Goal: Task Accomplishment & Management: Use online tool/utility

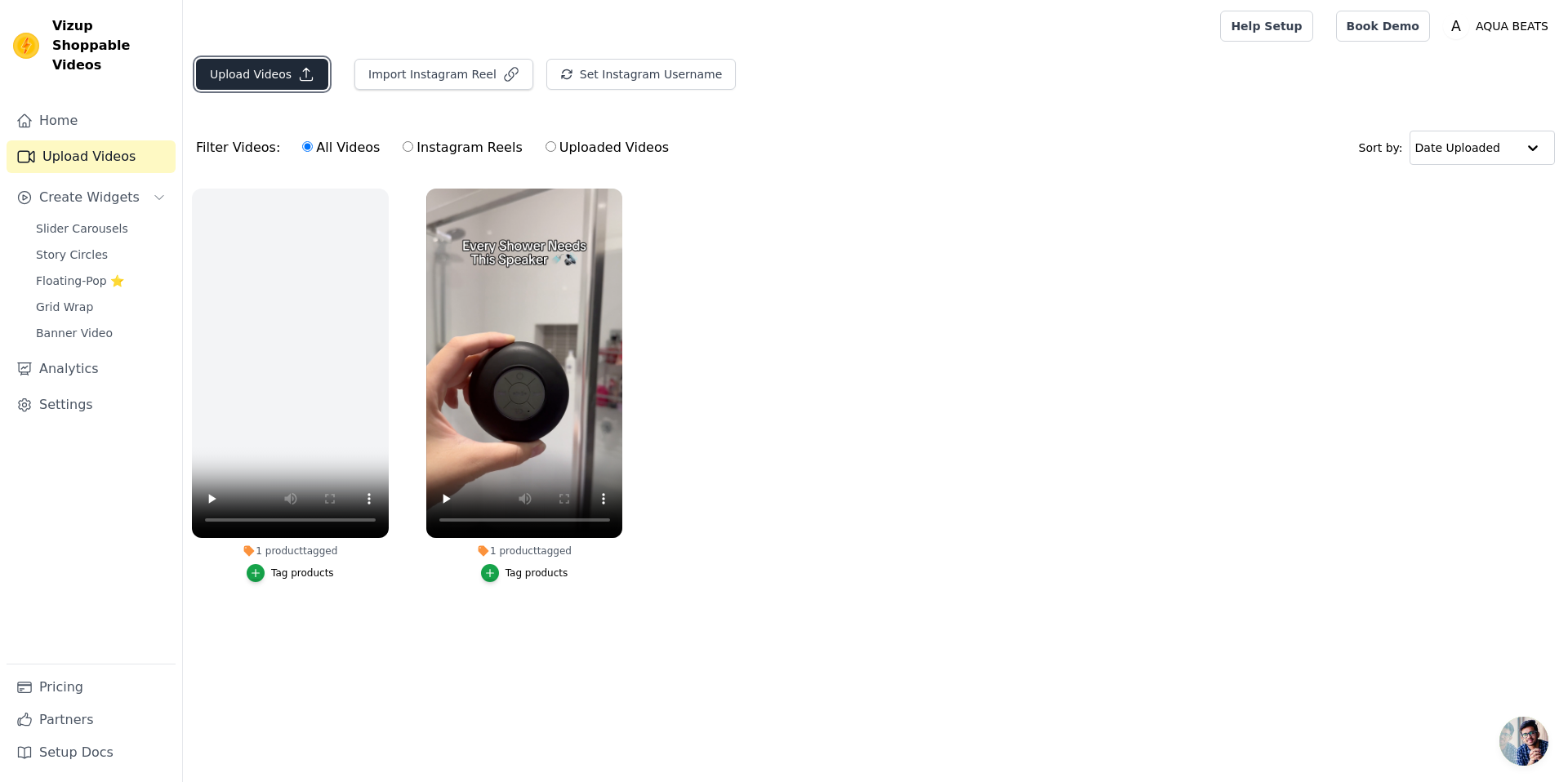
click at [264, 77] on button "Upload Videos" at bounding box center [263, 74] width 133 height 31
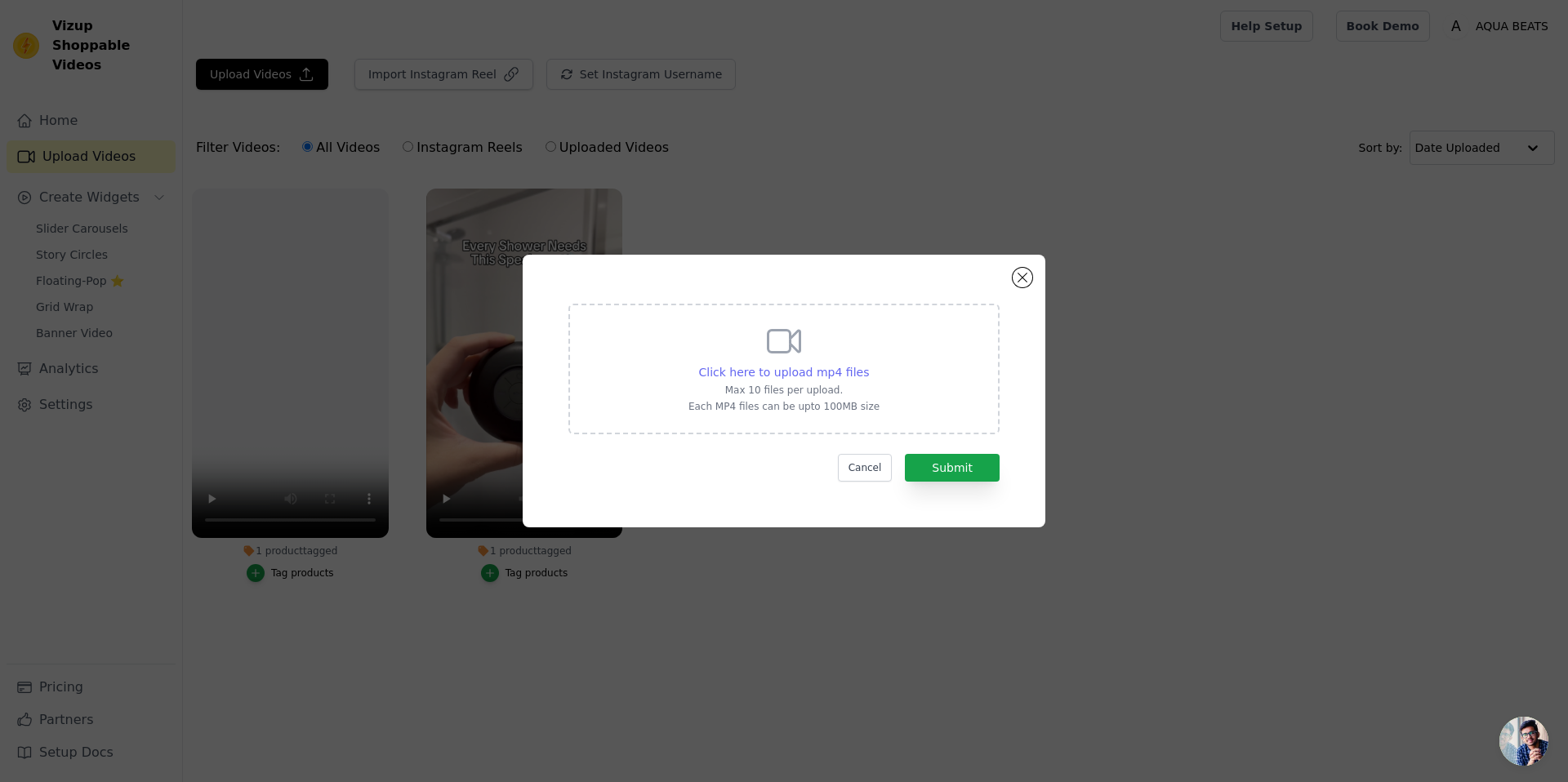
click at [798, 370] on span "Click here to upload mp4 files" at bounding box center [784, 372] width 171 height 13
click at [868, 364] on input "Click here to upload mp4 files Max 10 files per upload. Each MP4 files can be u…" at bounding box center [868, 363] width 1 height 1
type input "C:\fakepath\Aqua 28-11 ad 2.mp4"
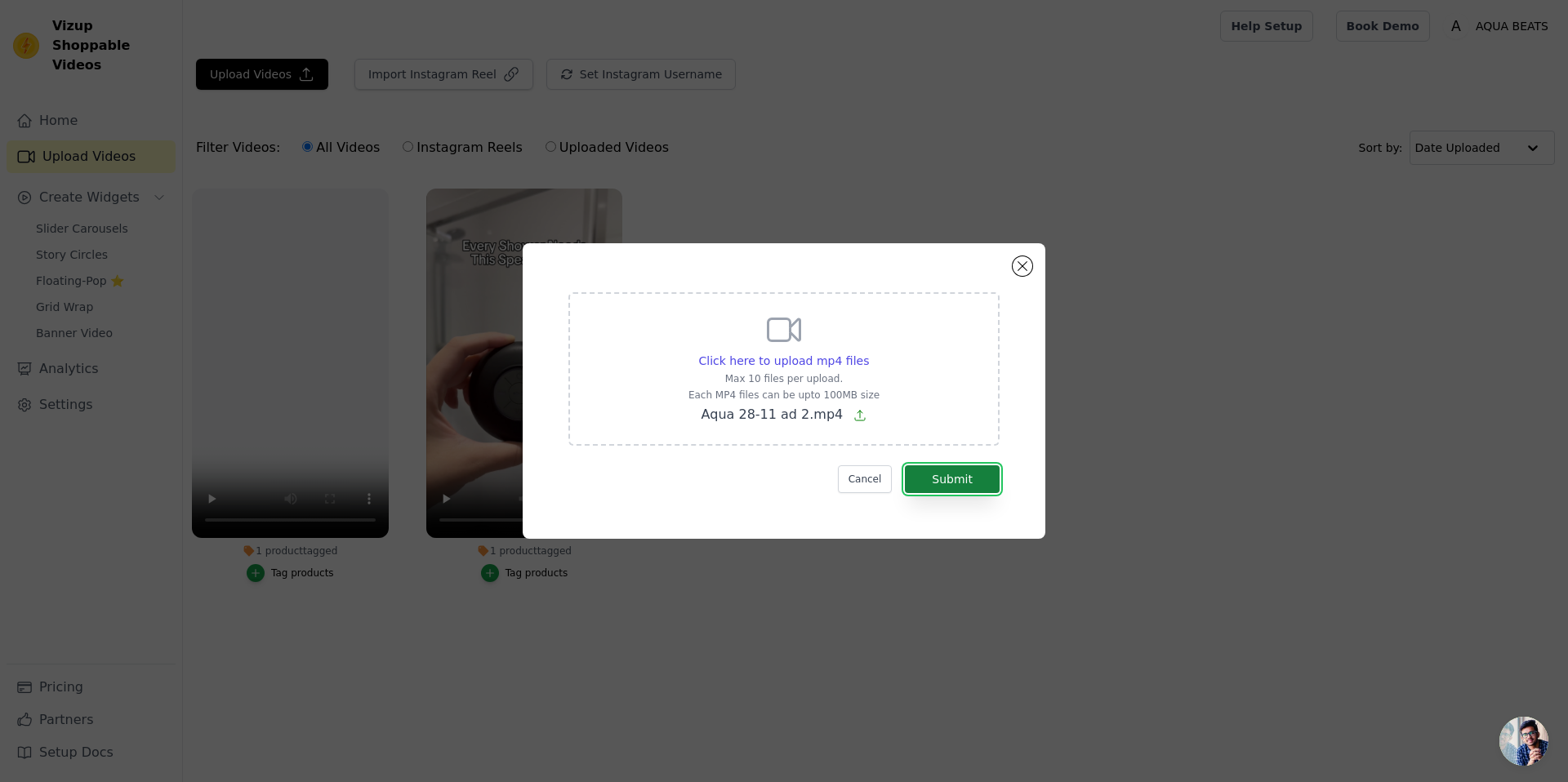
click at [971, 480] on button "Submit" at bounding box center [953, 479] width 95 height 28
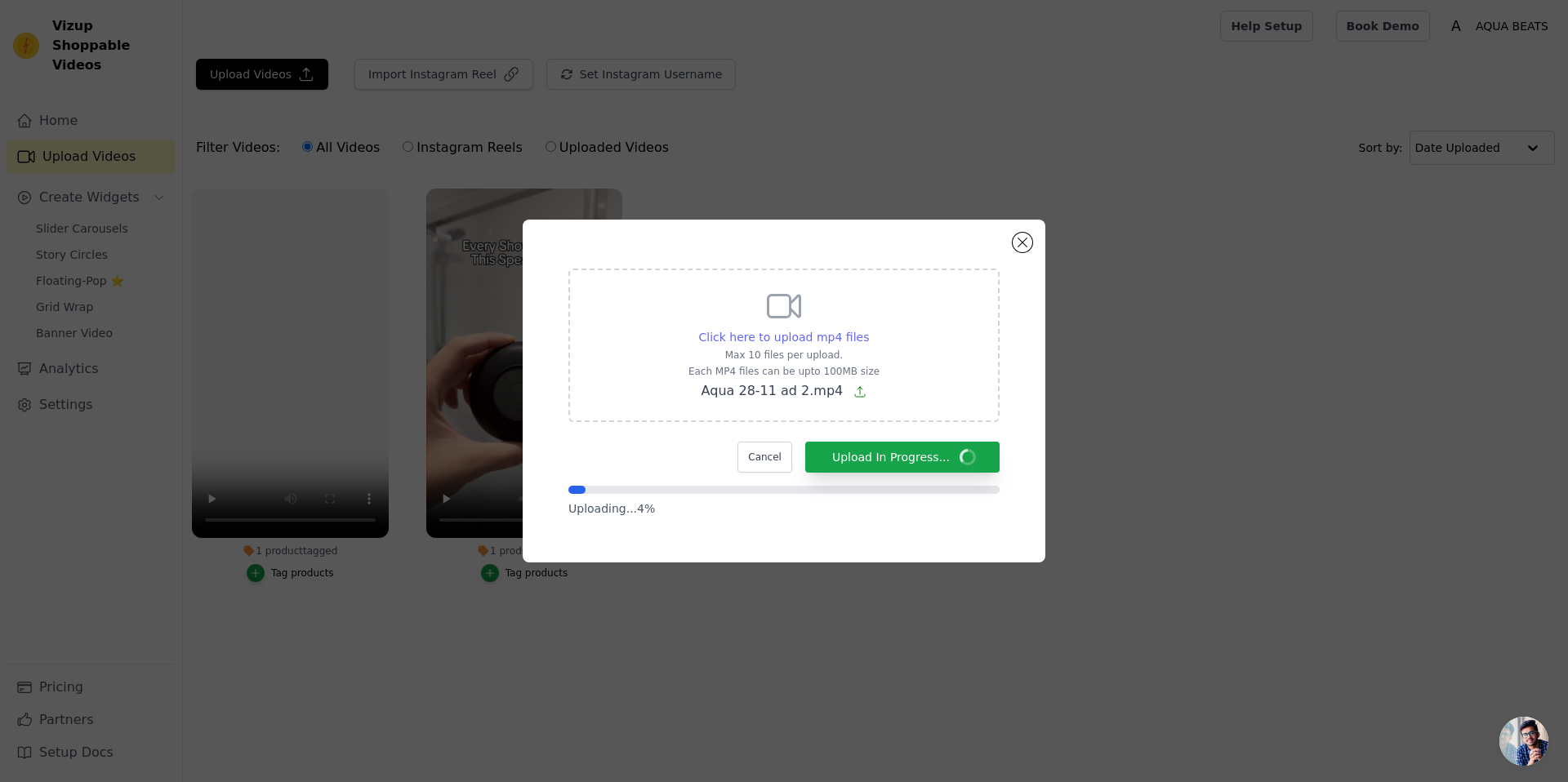
click at [842, 338] on span "Click here to upload mp4 files" at bounding box center [784, 337] width 171 height 13
click at [868, 329] on input "Click here to upload mp4 files Max 10 files per upload. Each MP4 files can be u…" at bounding box center [868, 328] width 1 height 1
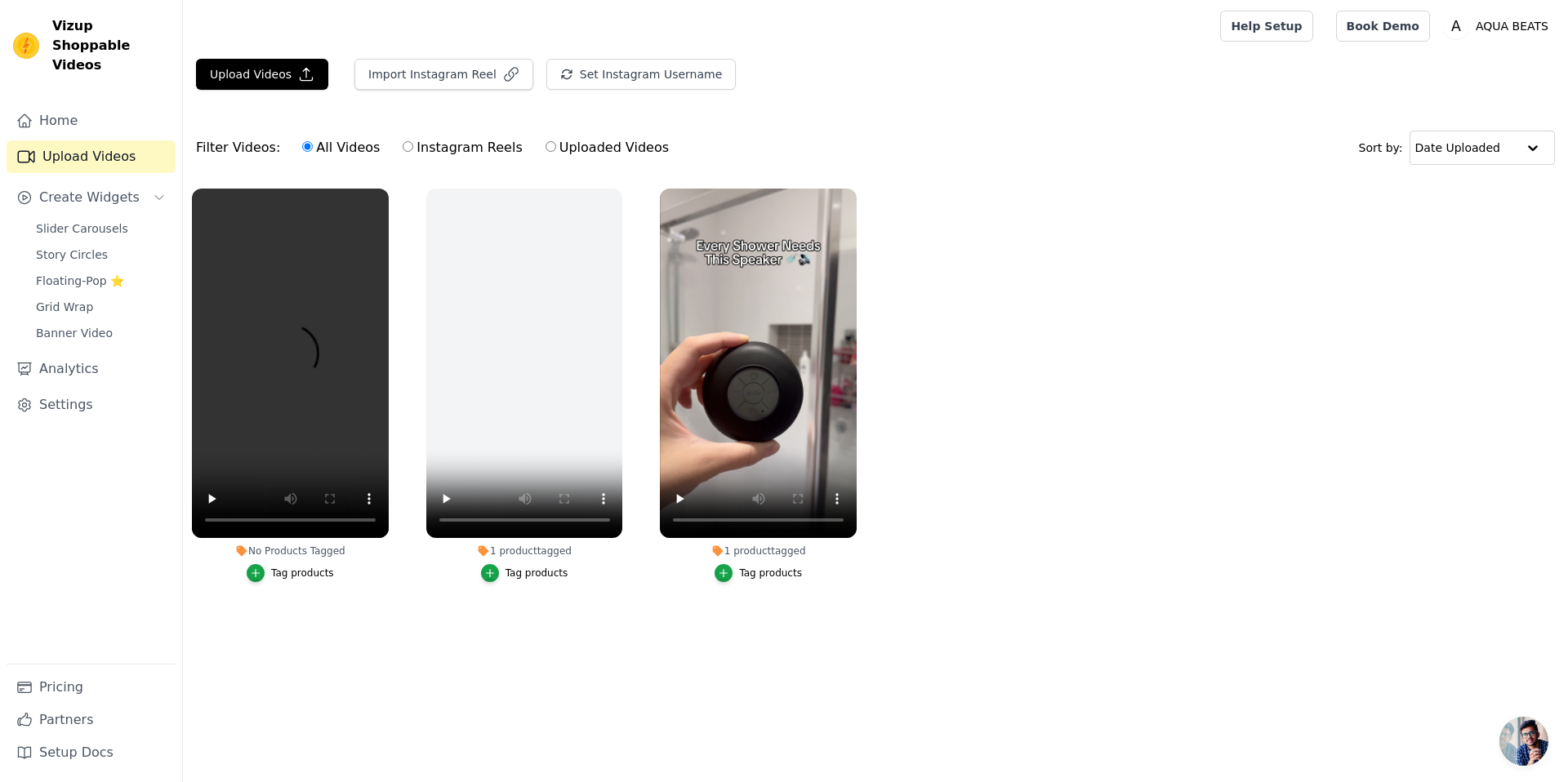
drag, startPoint x: 416, startPoint y: 636, endPoint x: 419, endPoint y: 625, distance: 11.4
click at [416, 636] on main "Upload Videos Import Instagram Reel Set Instagram Username Import Latest IG Ree…" at bounding box center [876, 357] width 1386 height 611
click at [253, 572] on icon "button" at bounding box center [255, 573] width 11 height 11
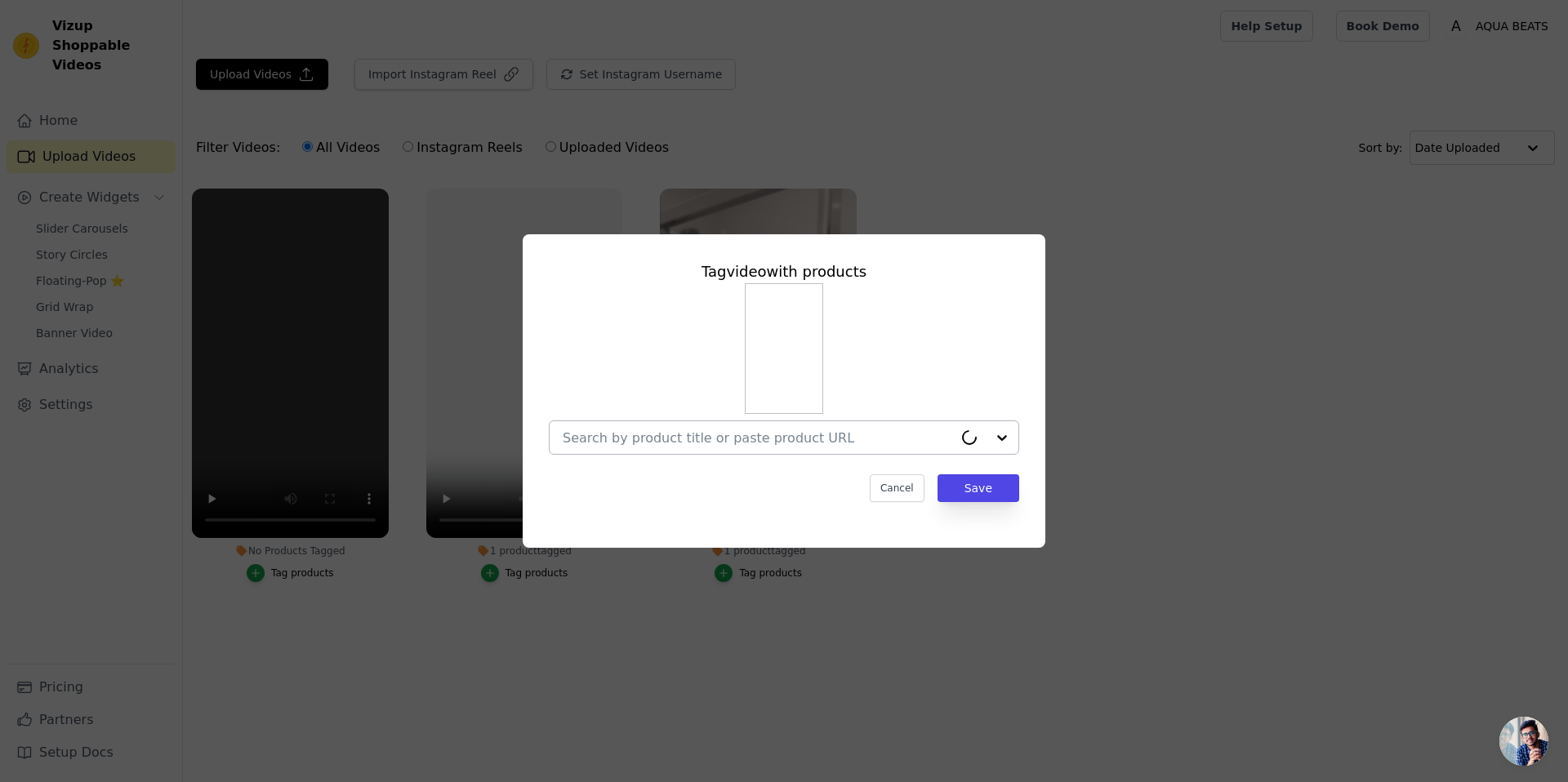
click at [864, 441] on input "No Products Tagged Tag video with products Cancel Save Tag products" at bounding box center [758, 438] width 390 height 16
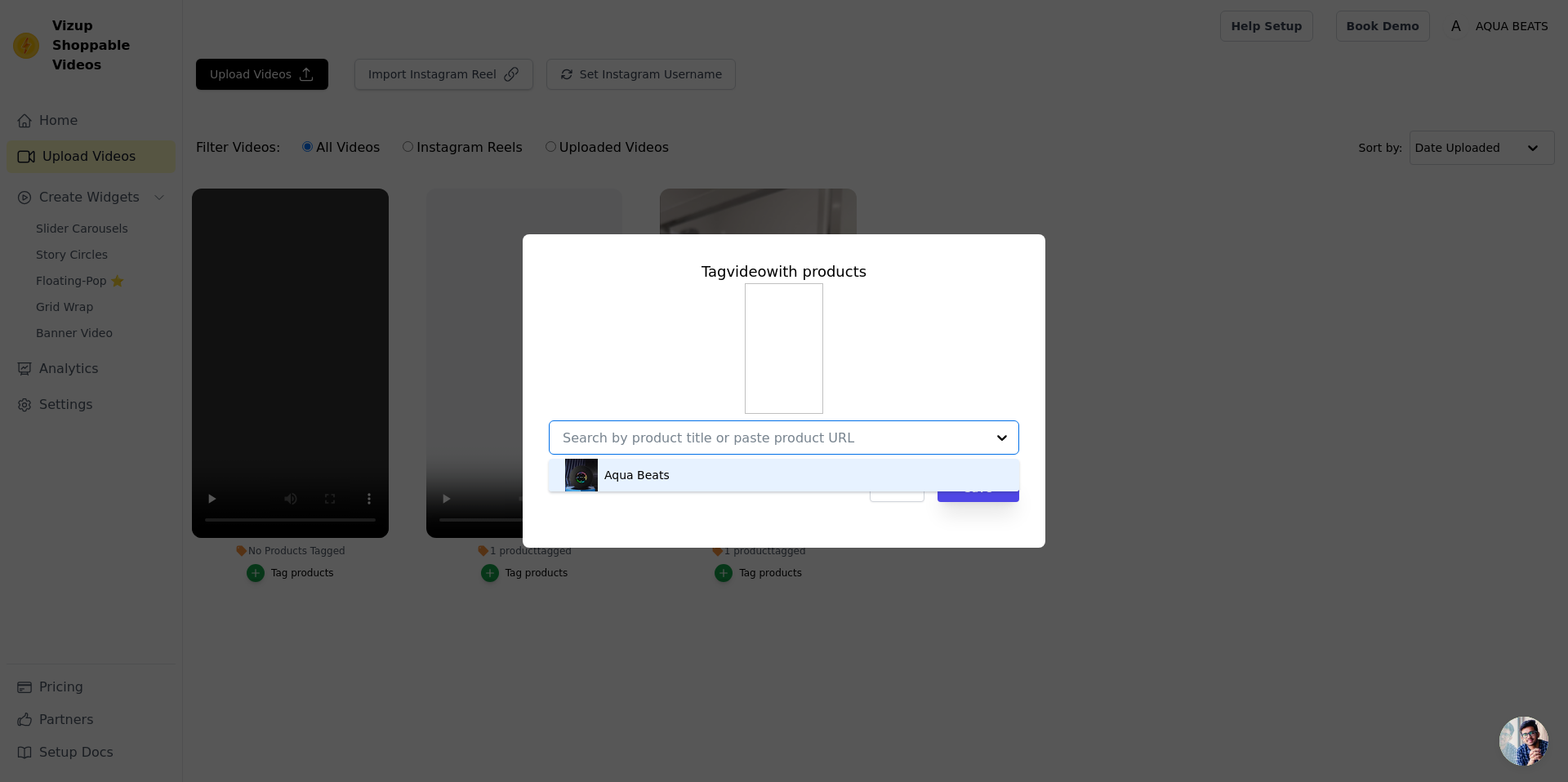
click at [792, 475] on div "Aqua Beats" at bounding box center [784, 475] width 438 height 33
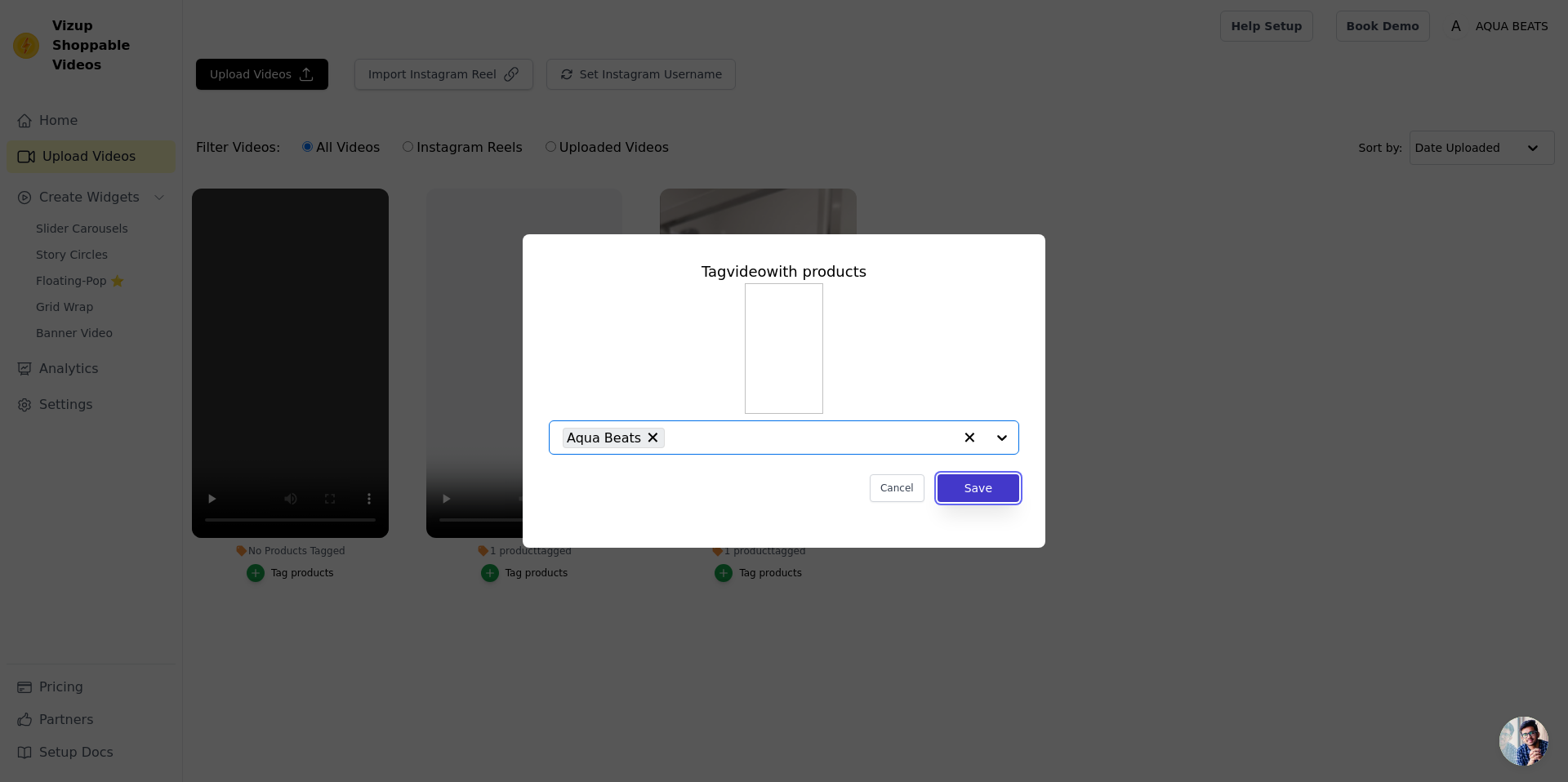
click at [975, 486] on button "Save" at bounding box center [979, 488] width 82 height 28
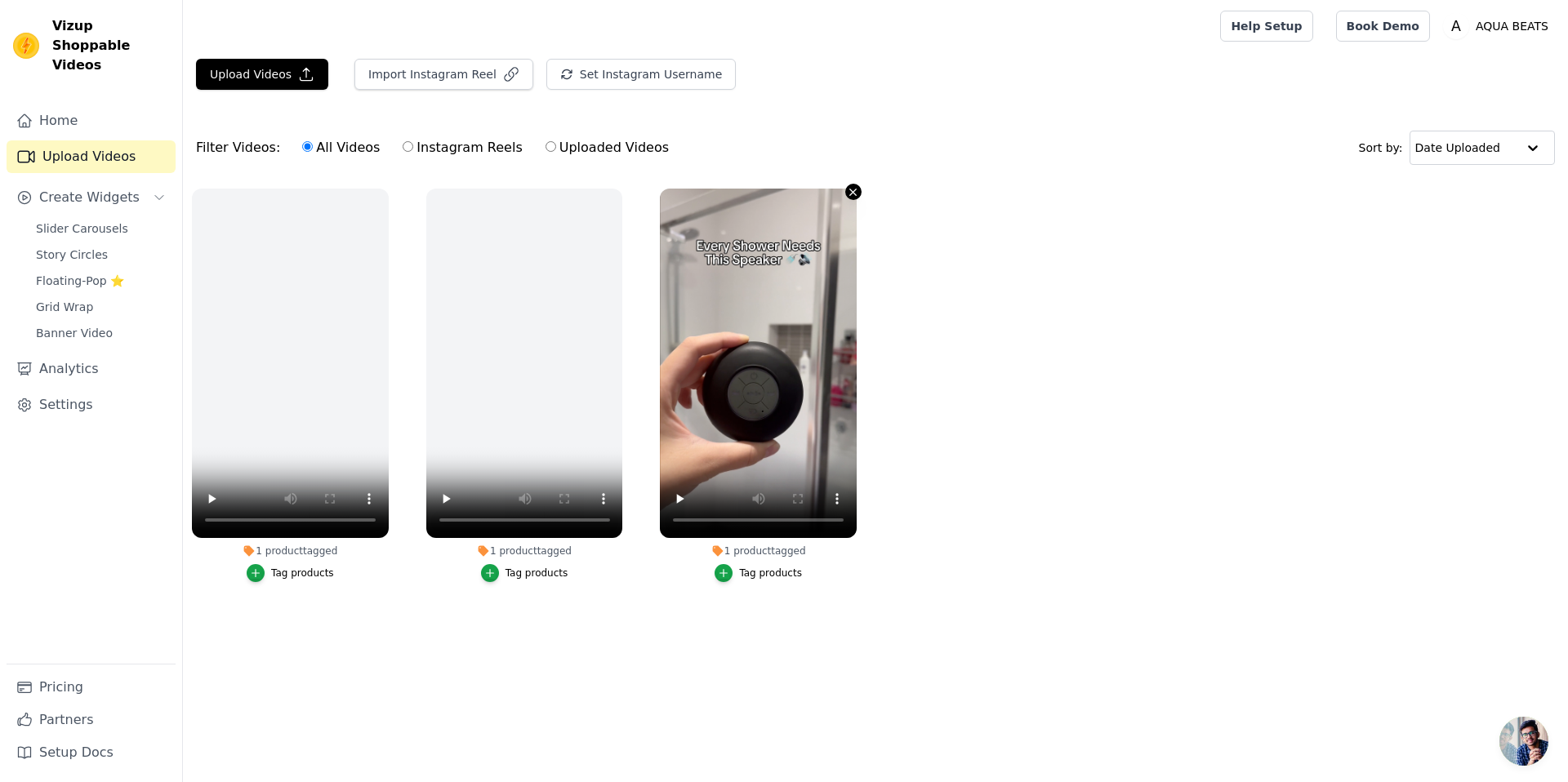
click at [849, 187] on icon "button" at bounding box center [853, 192] width 12 height 12
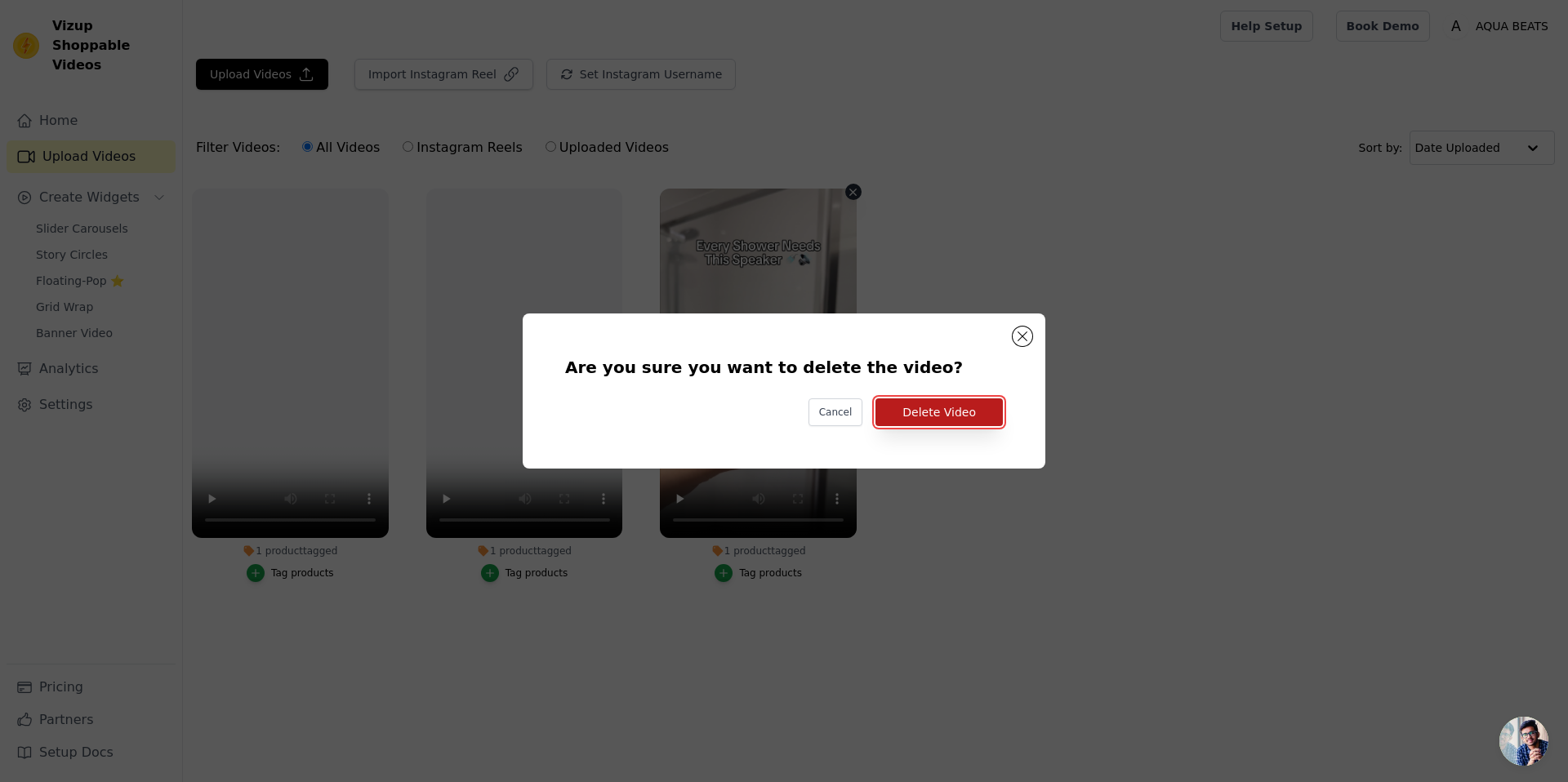
click at [921, 412] on button "Delete Video" at bounding box center [939, 412] width 128 height 28
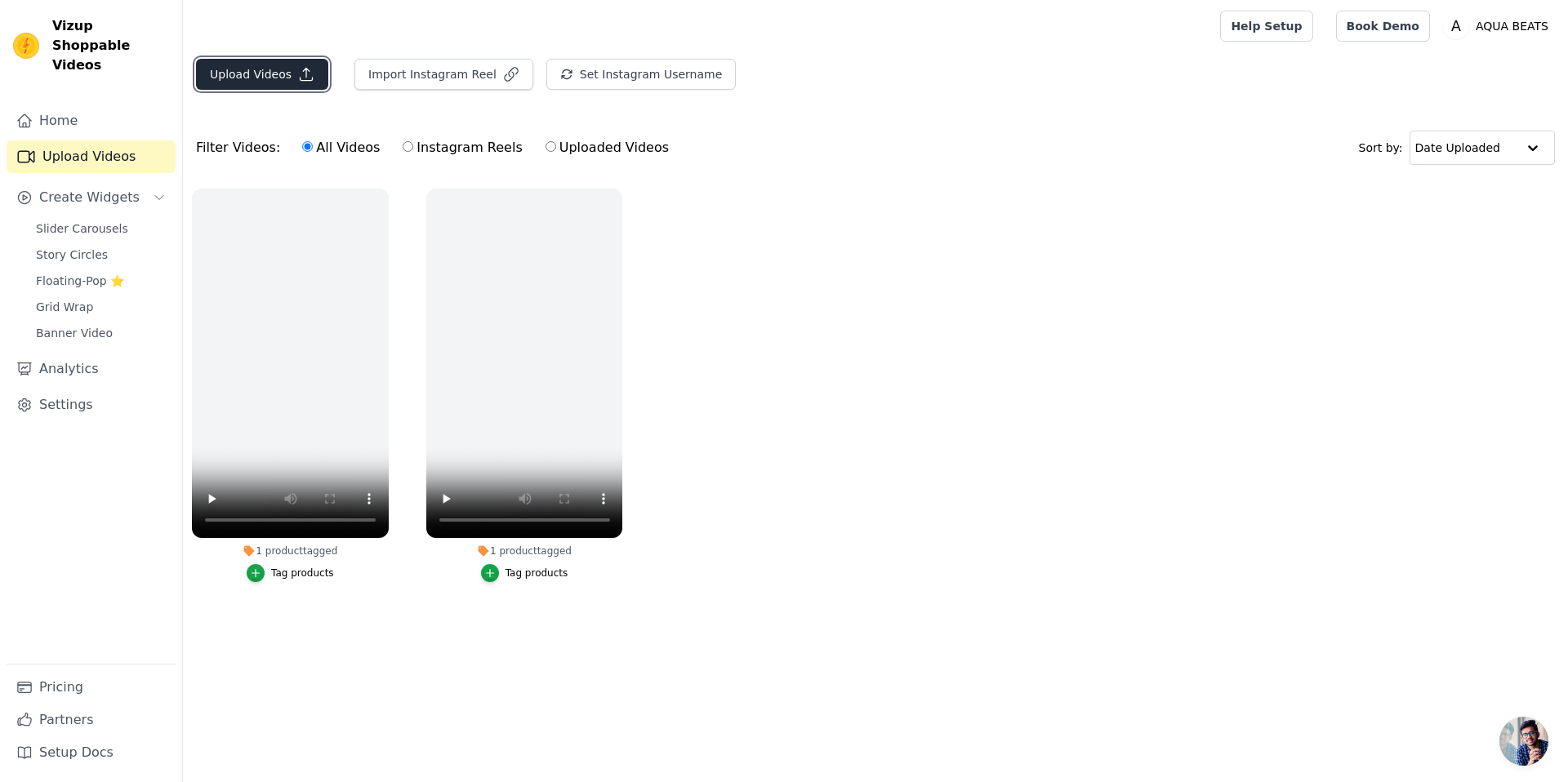
click at [272, 74] on button "Upload Videos" at bounding box center [263, 74] width 133 height 31
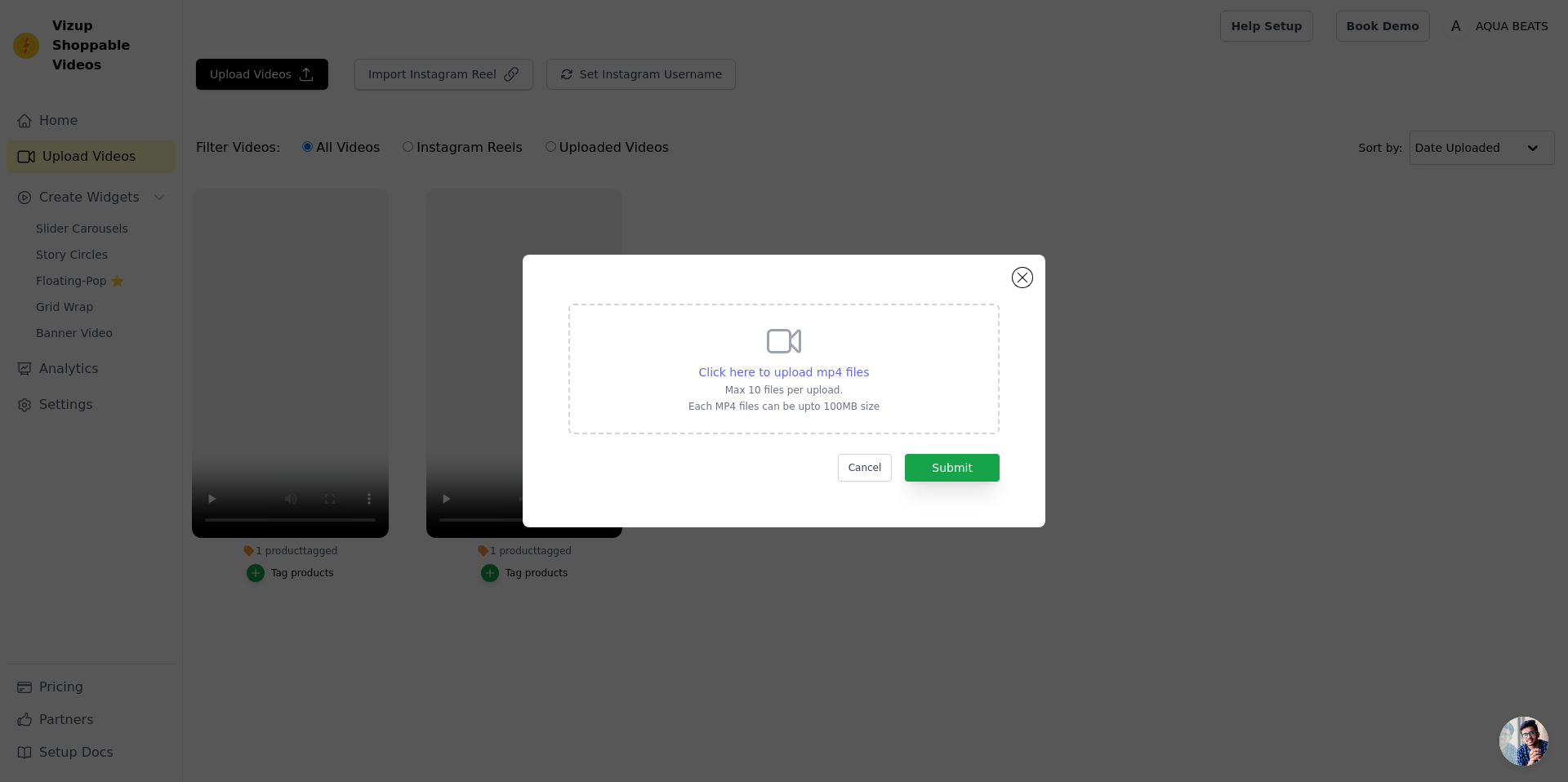
click at [802, 375] on span "Click here to upload mp4 files" at bounding box center [784, 372] width 171 height 13
click at [868, 364] on input "Click here to upload mp4 files Max 10 files per upload. Each MP4 files can be u…" at bounding box center [868, 363] width 1 height 1
type input "C:\fakepath\Aqua Beats OG ad 3.mp4"
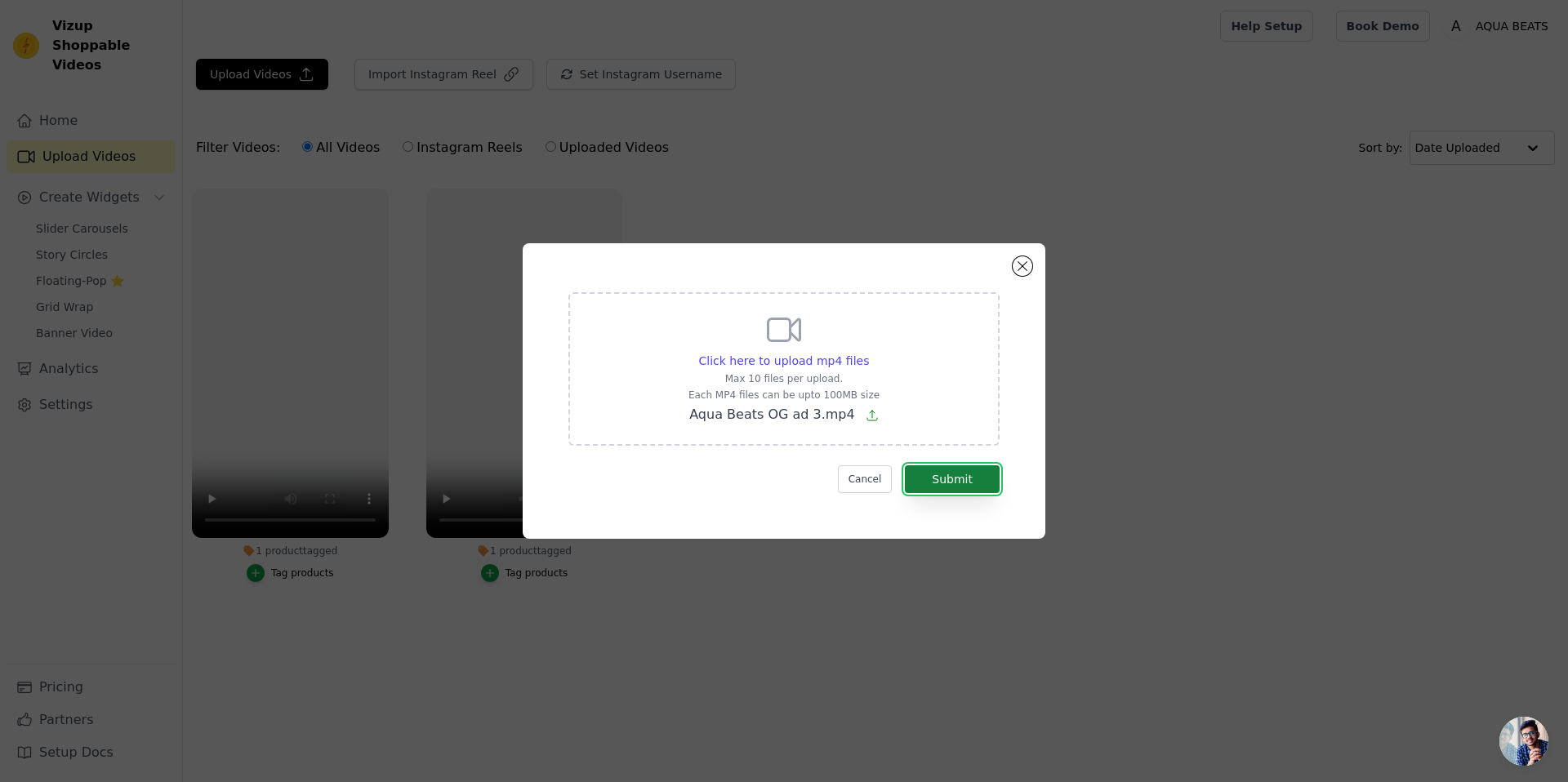
click at [968, 474] on button "Submit" at bounding box center [953, 479] width 95 height 28
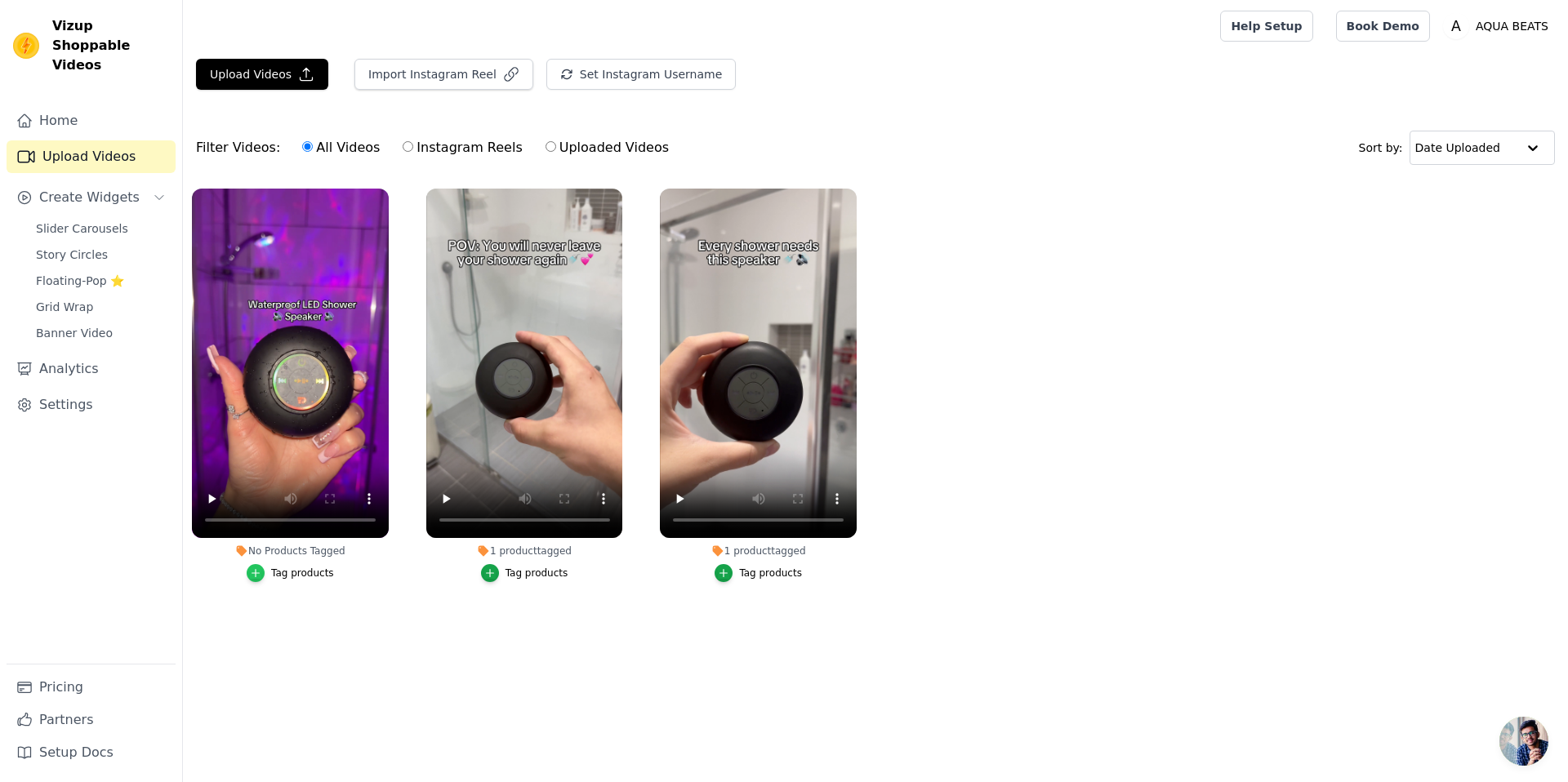
click at [253, 571] on icon "button" at bounding box center [255, 573] width 11 height 11
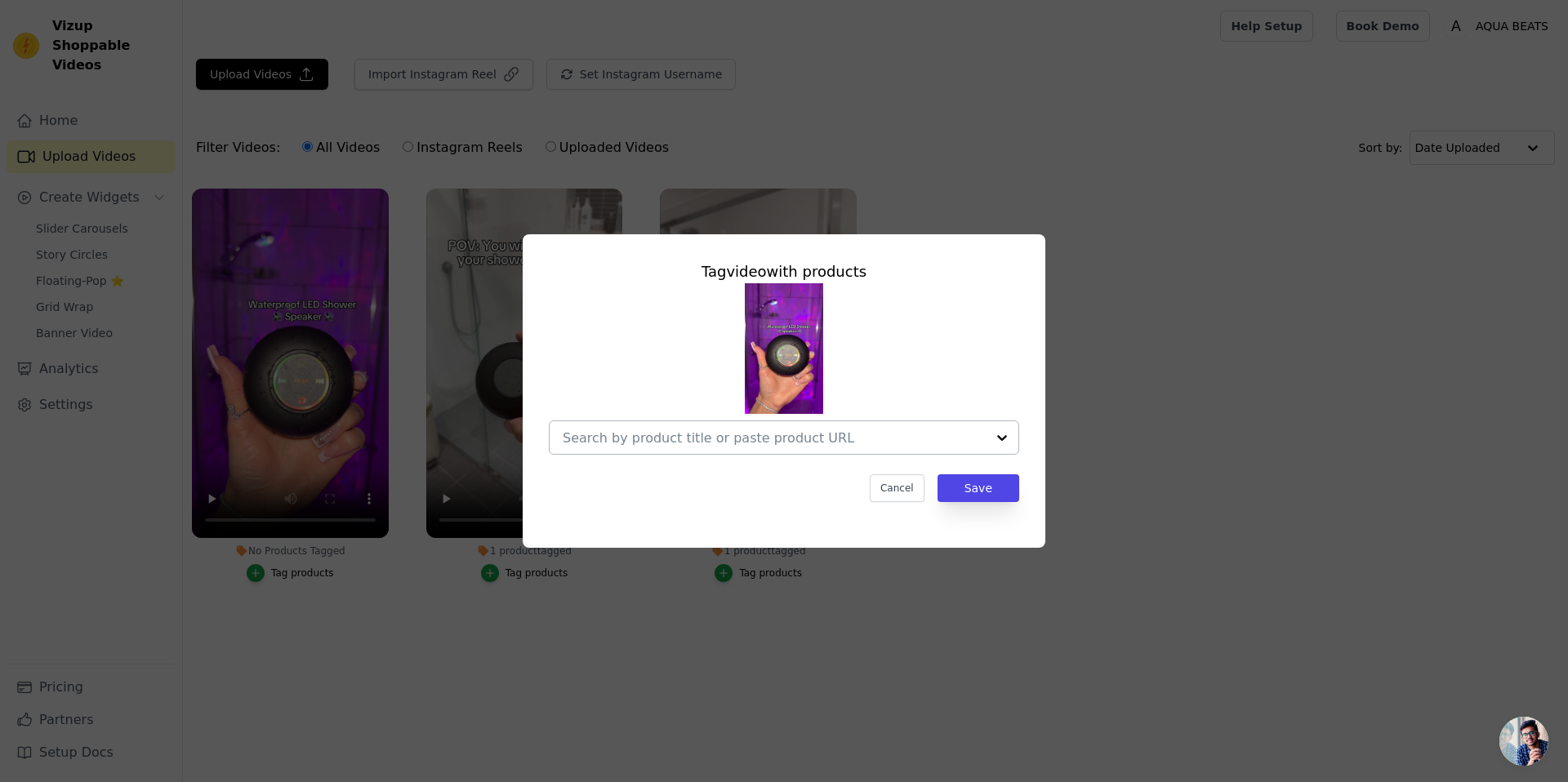
click at [832, 449] on div at bounding box center [774, 438] width 423 height 33
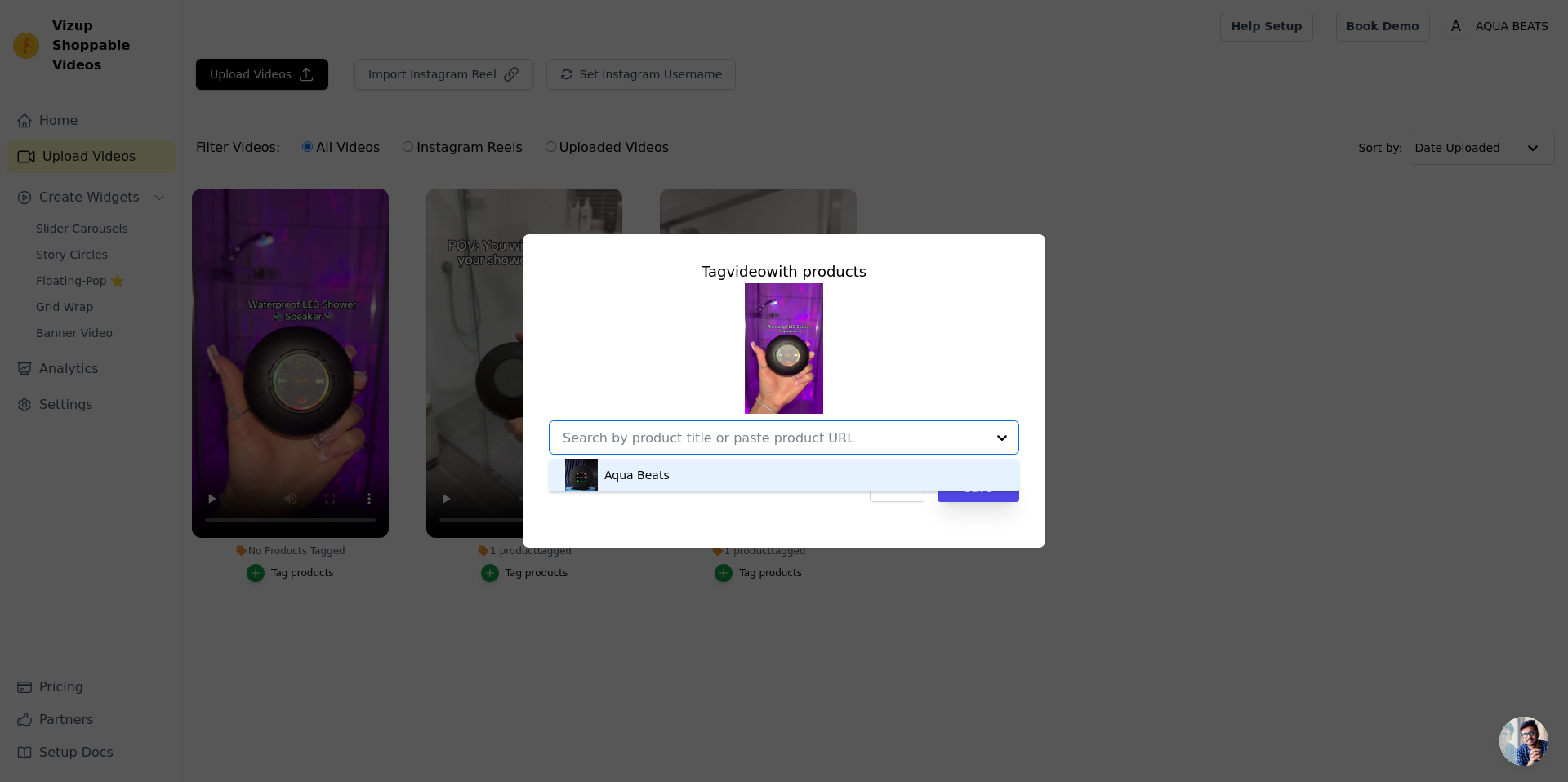
click at [804, 477] on div "Aqua Beats" at bounding box center [784, 475] width 438 height 33
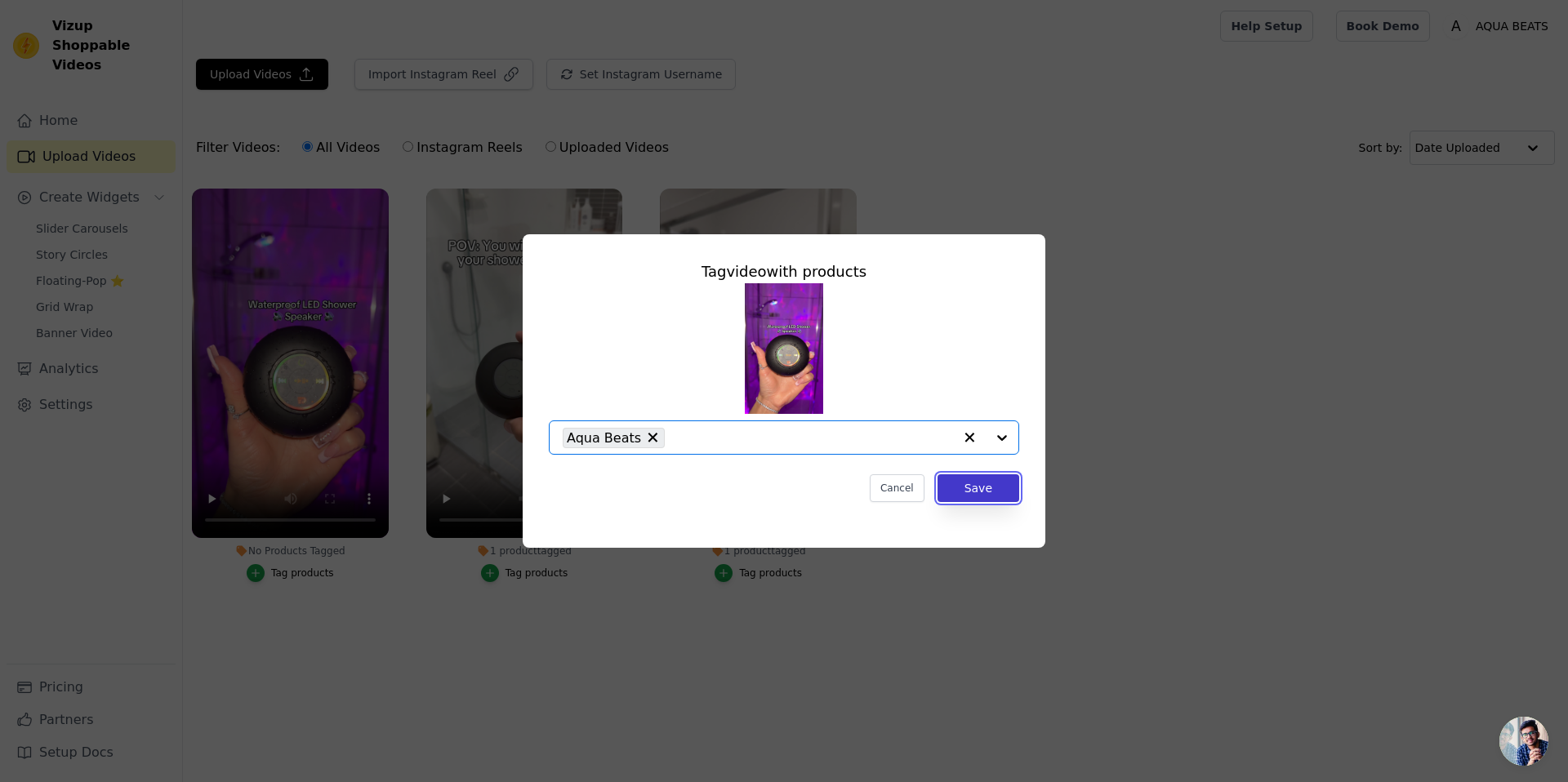
click at [977, 486] on button "Save" at bounding box center [979, 488] width 82 height 28
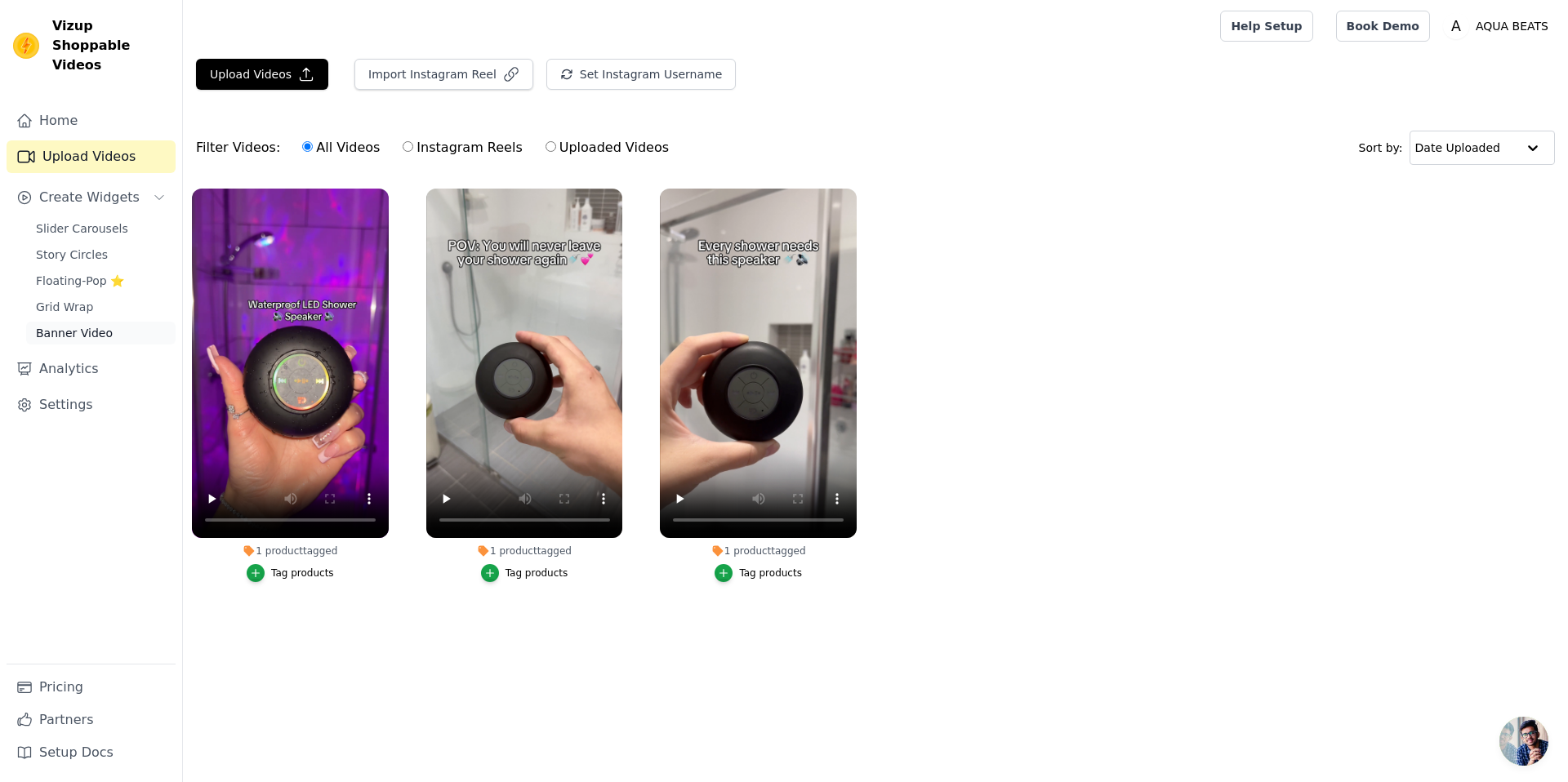
click at [106, 321] on link "Banner Video" at bounding box center [101, 333] width 150 height 23
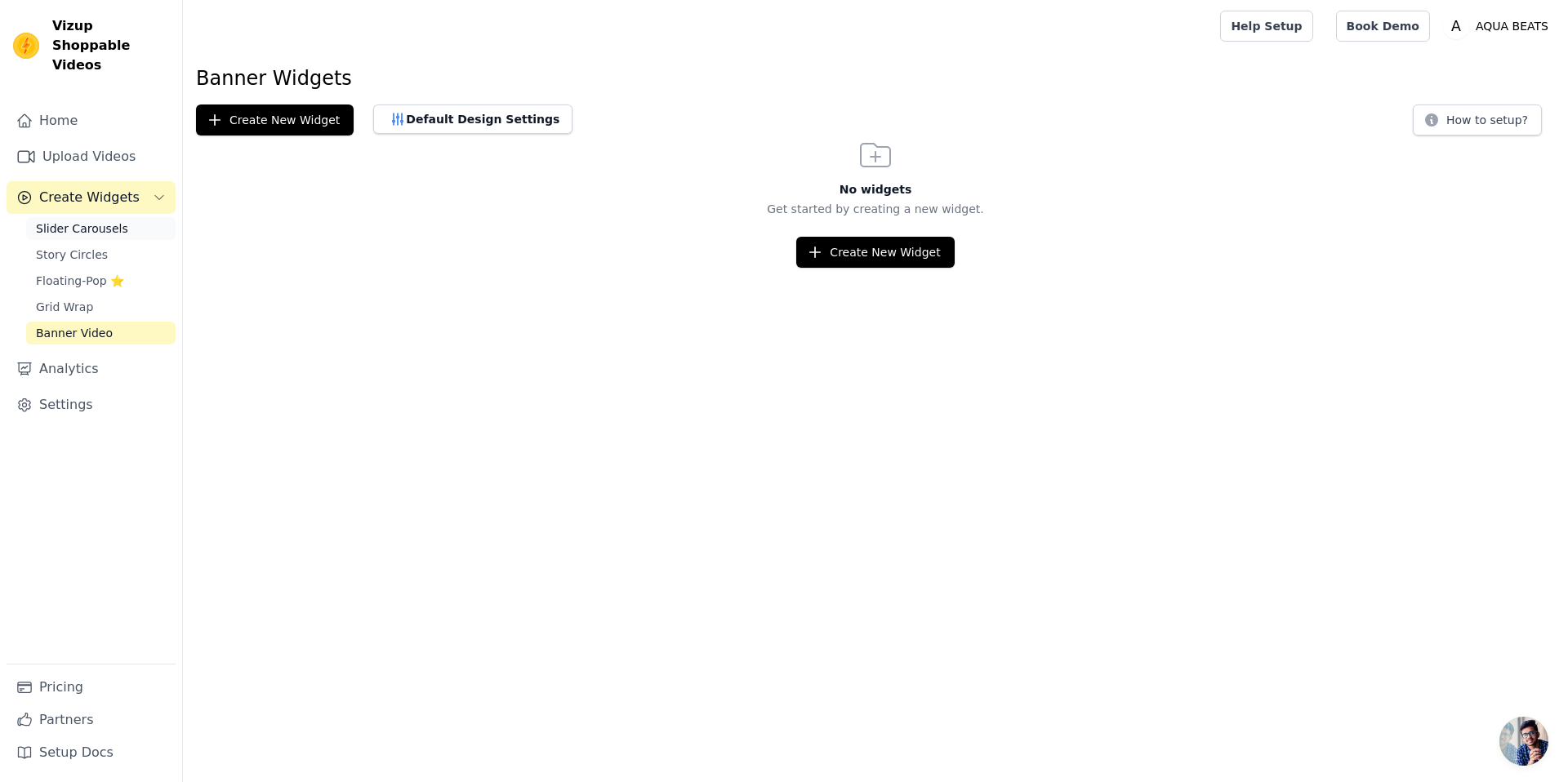
click at [113, 221] on span "Slider Carousels" at bounding box center [82, 229] width 92 height 16
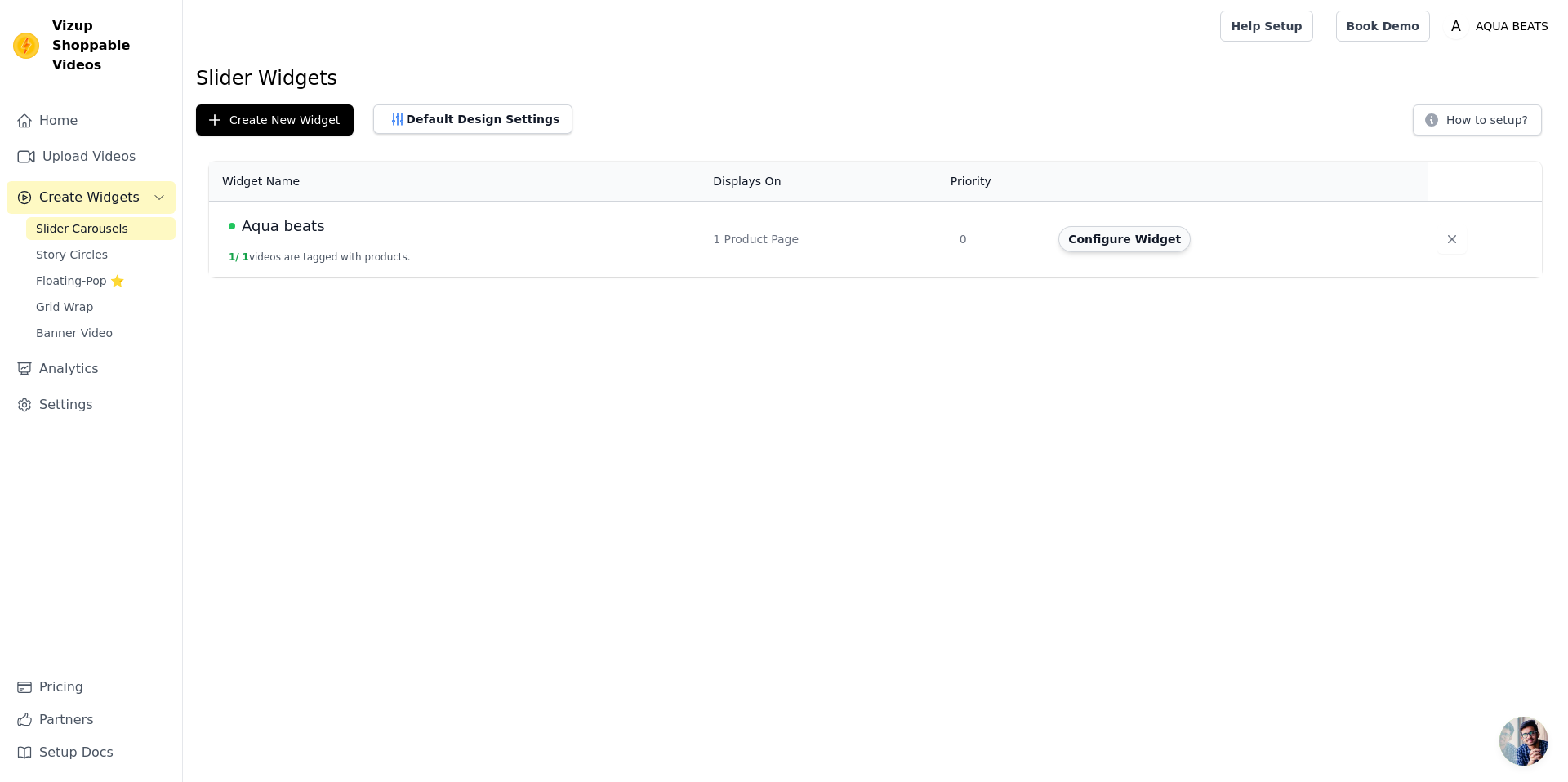
click at [1130, 236] on button "Configure Widget" at bounding box center [1125, 239] width 133 height 26
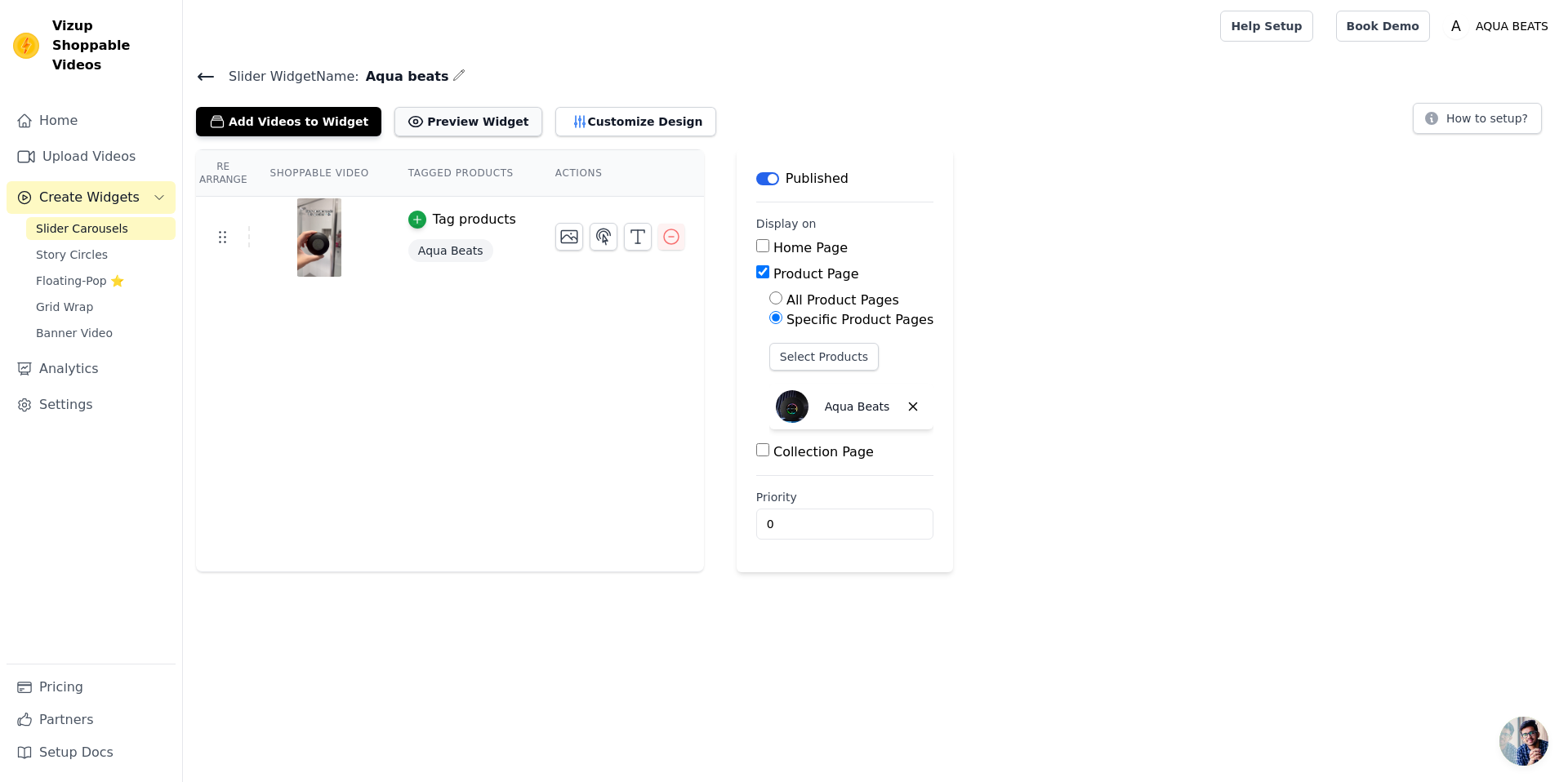
click at [442, 112] on button "Preview Widget" at bounding box center [468, 122] width 147 height 29
click at [583, 119] on button "Customize Design" at bounding box center [636, 122] width 161 height 29
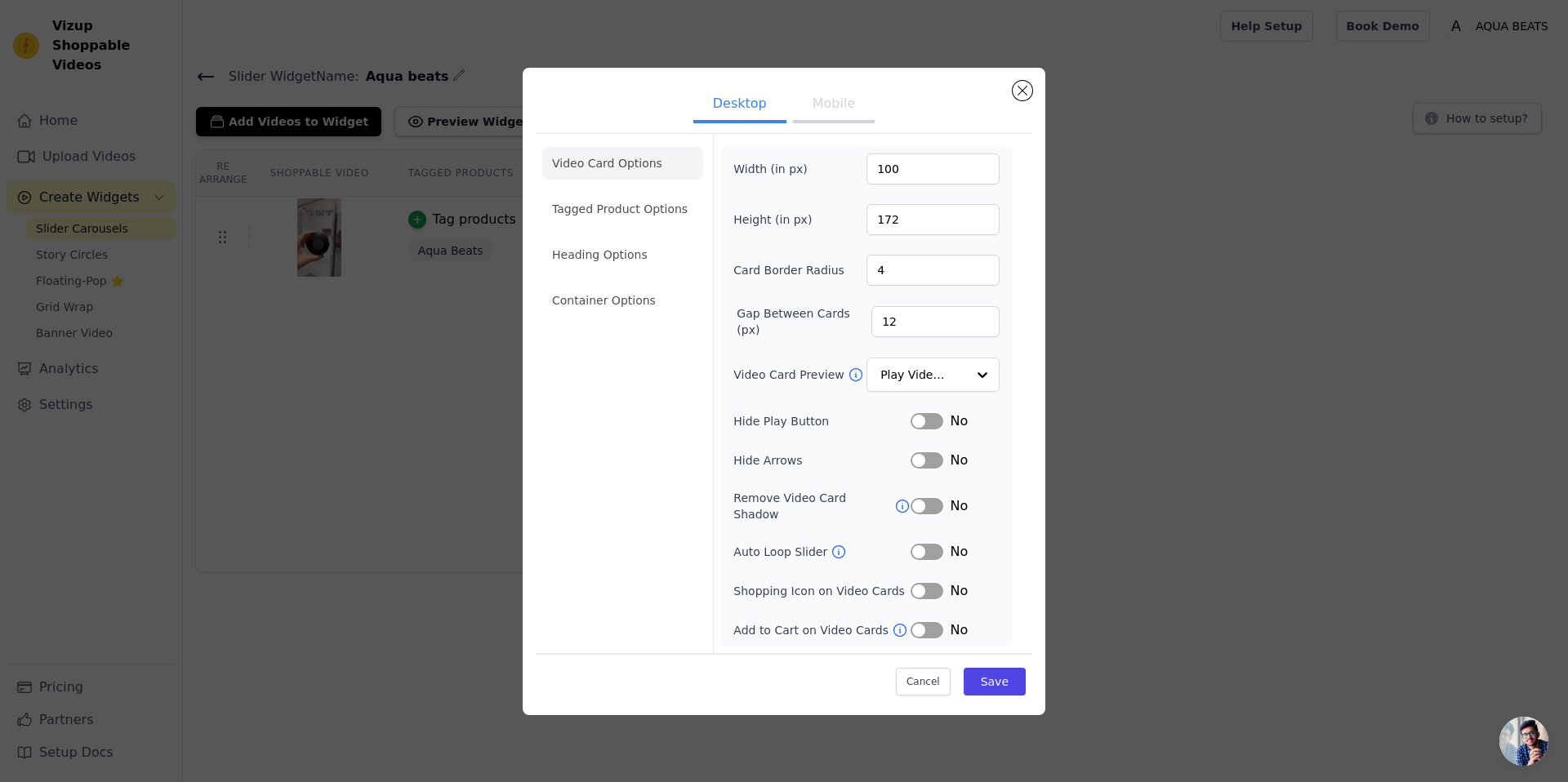
click at [1372, 196] on div "Desktop Mobile Video Card Options Tagged Product Options Heading Options Contai…" at bounding box center [784, 391] width 1516 height 699
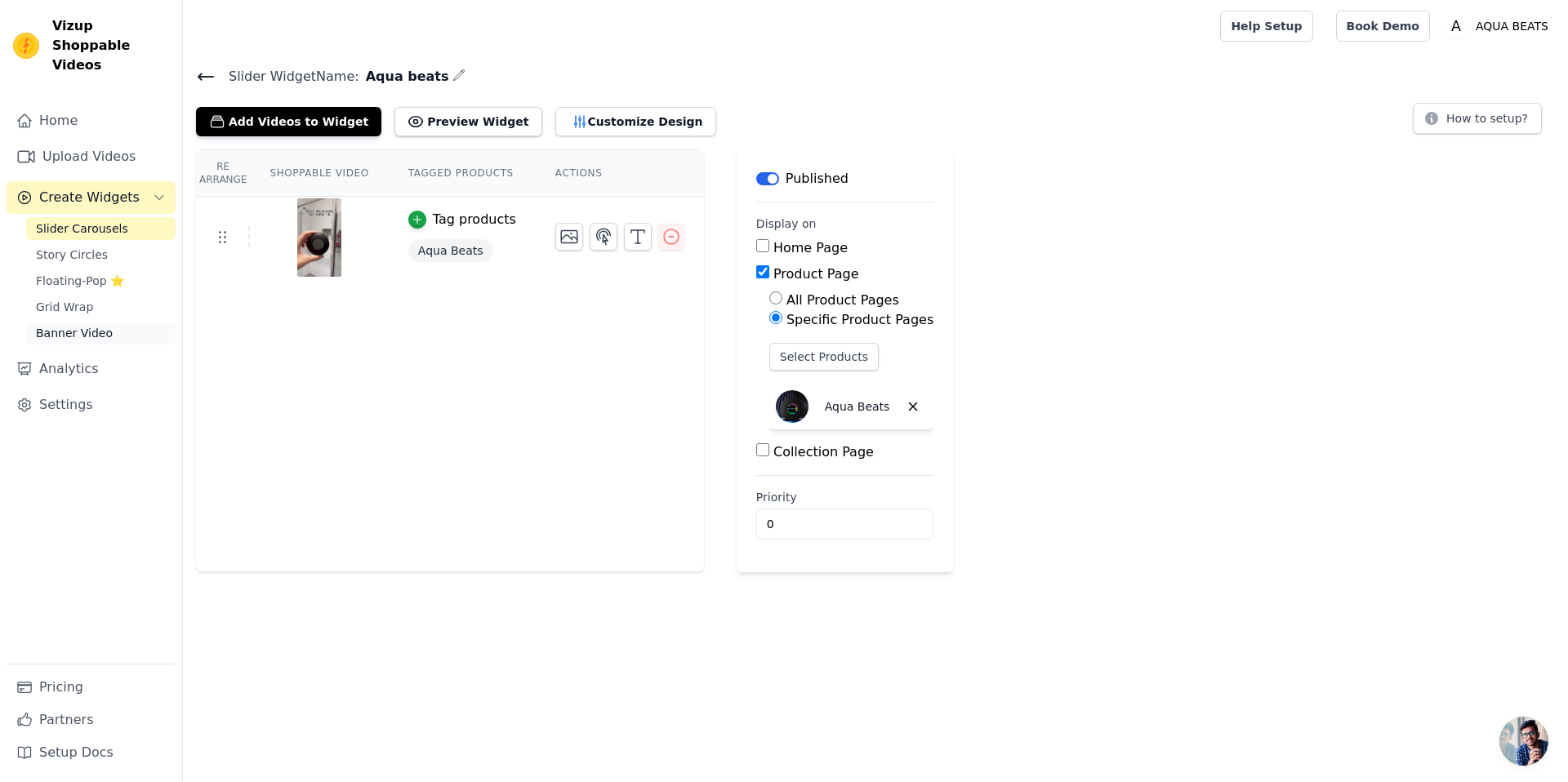
click at [76, 325] on span "Banner Video" at bounding box center [74, 333] width 77 height 16
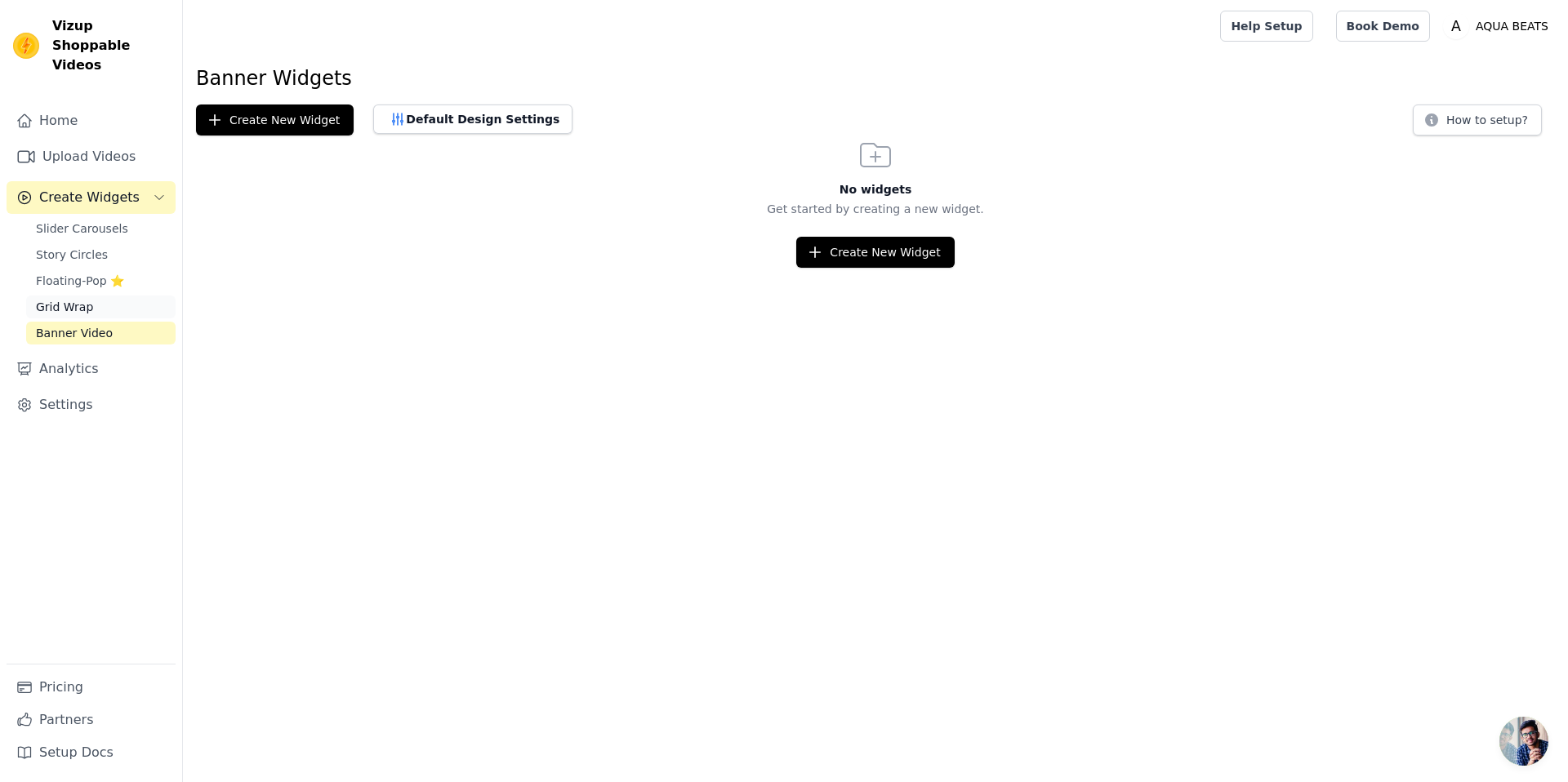
click at [97, 295] on link "Grid Wrap" at bounding box center [101, 307] width 150 height 23
click at [92, 272] on span "Floating-Pop ⭐" at bounding box center [80, 281] width 88 height 16
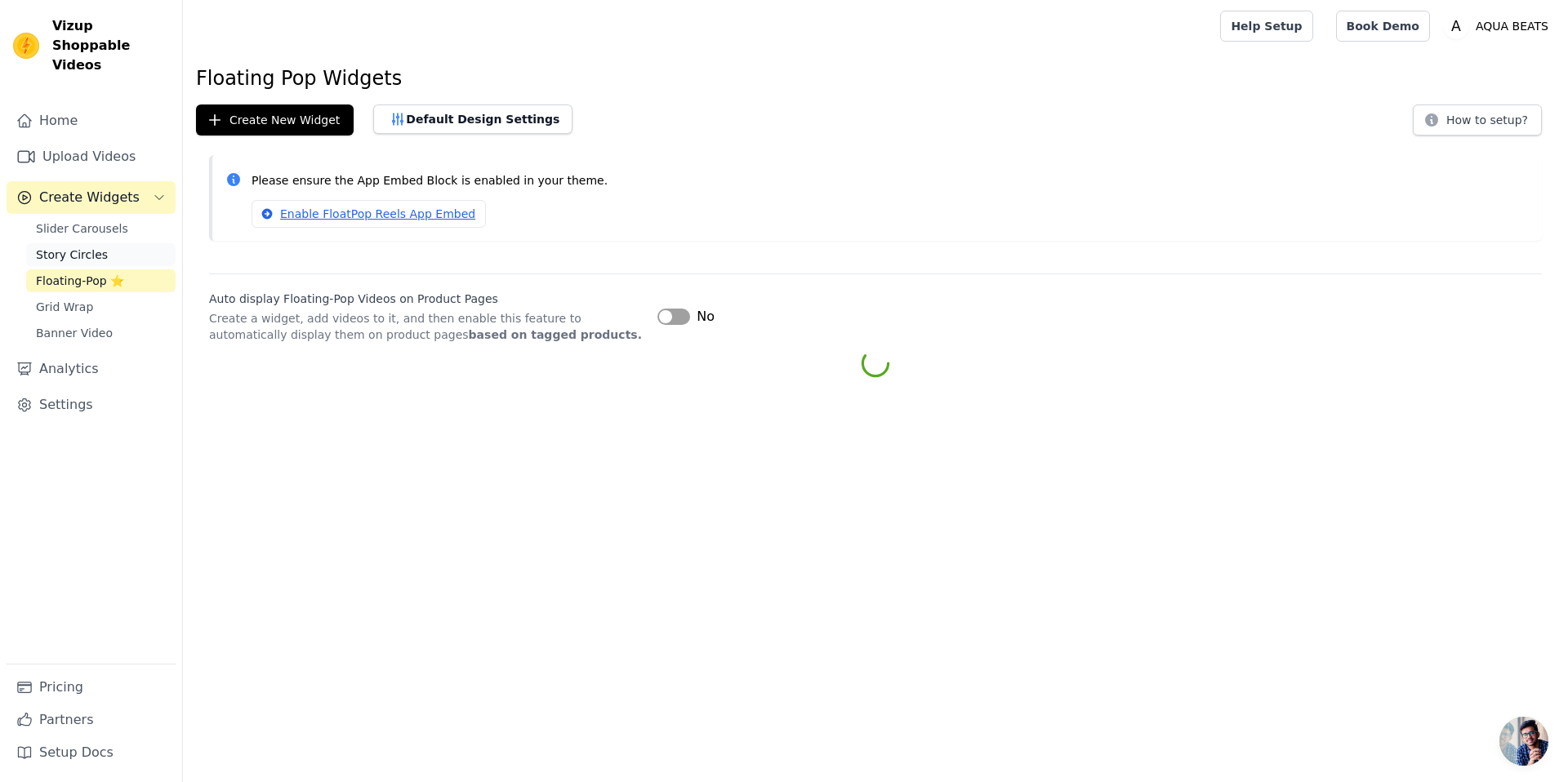
click at [85, 246] on span "Story Circles" at bounding box center [72, 254] width 72 height 16
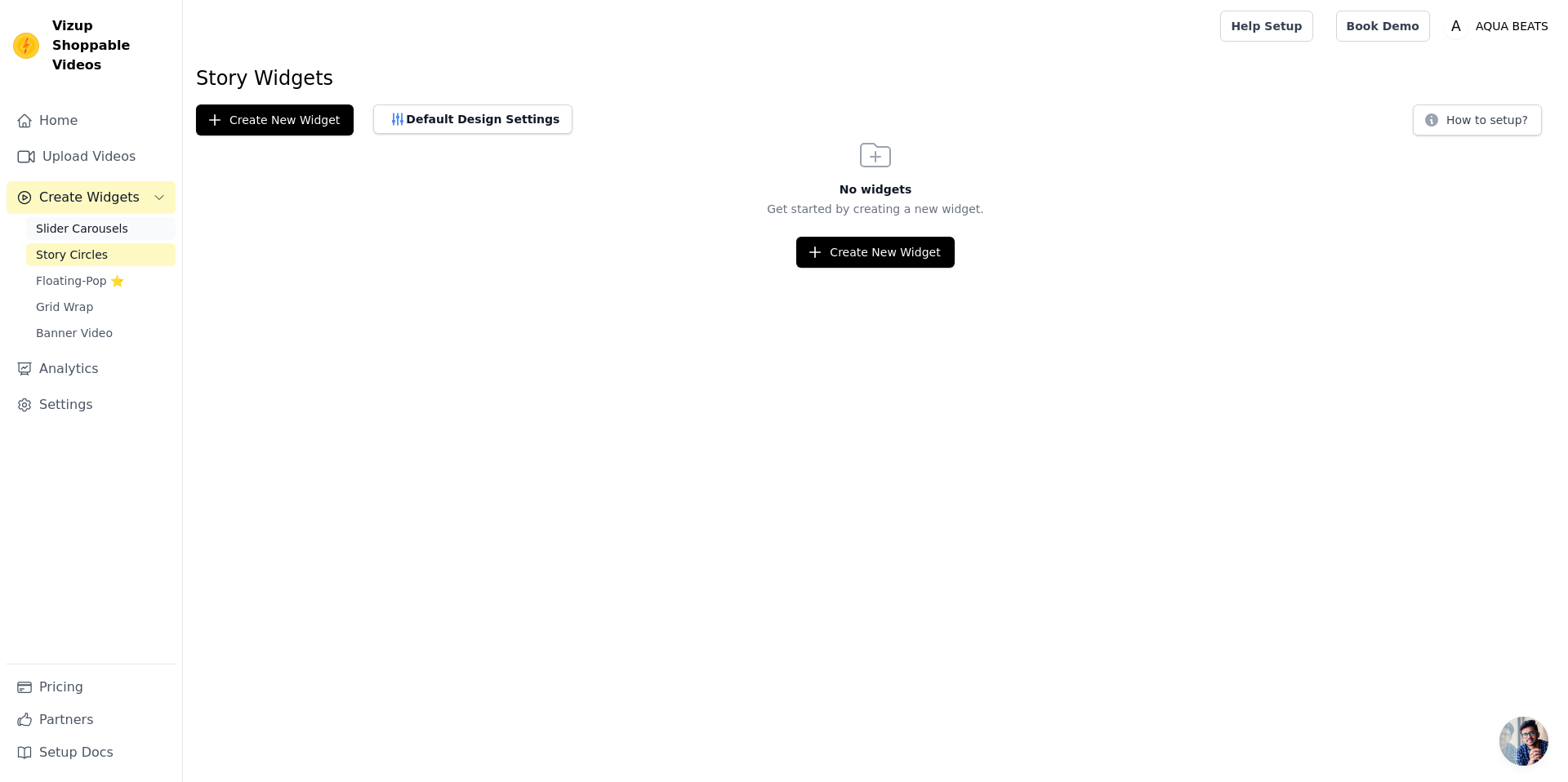
click at [88, 221] on span "Slider Carousels" at bounding box center [82, 229] width 92 height 16
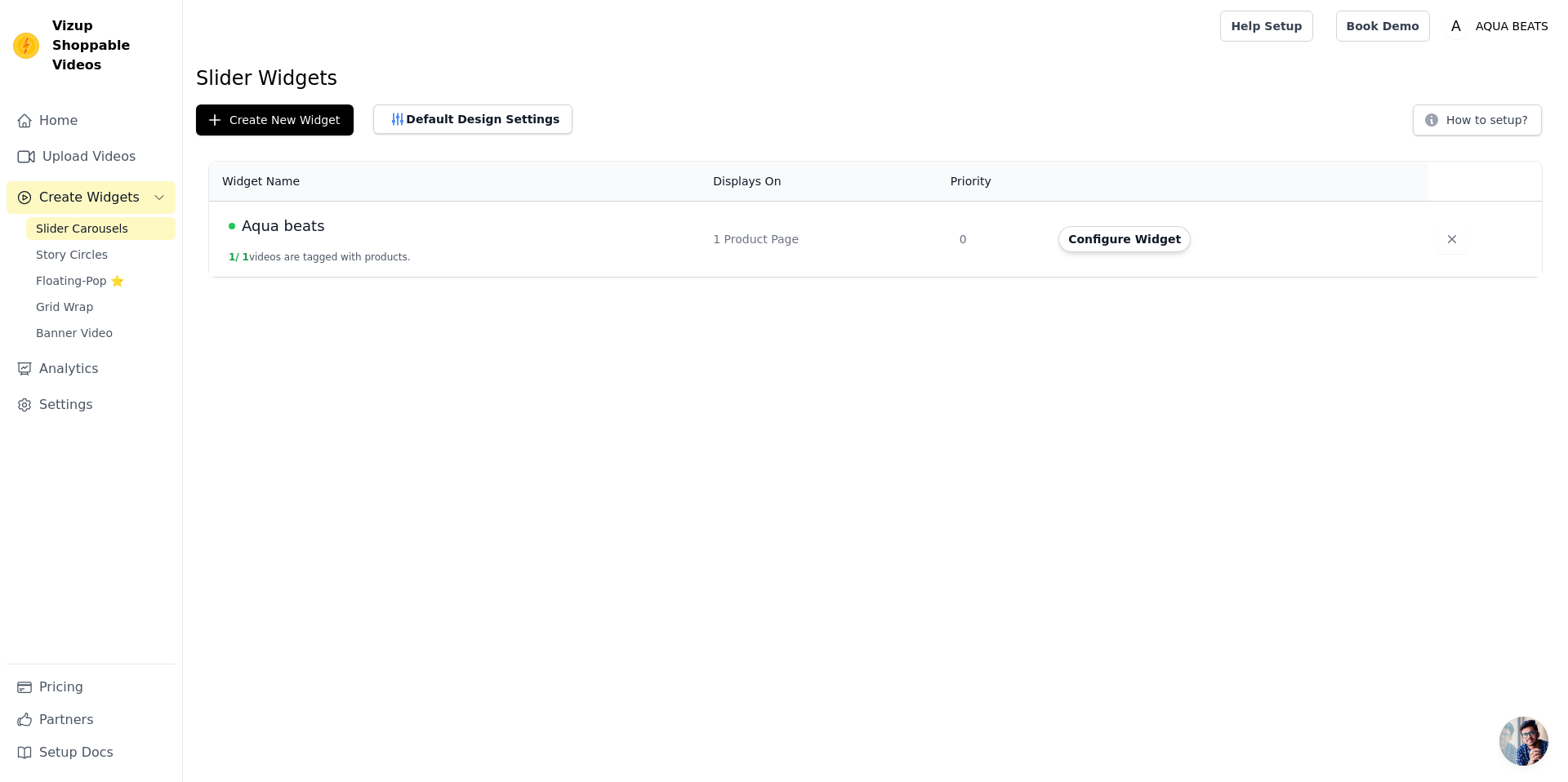
click at [155, 196] on icon "Sidebar" at bounding box center [160, 198] width 8 height 4
click at [153, 191] on icon "Sidebar" at bounding box center [160, 198] width 13 height 13
click at [291, 228] on span "Aqua beats" at bounding box center [283, 227] width 83 height 23
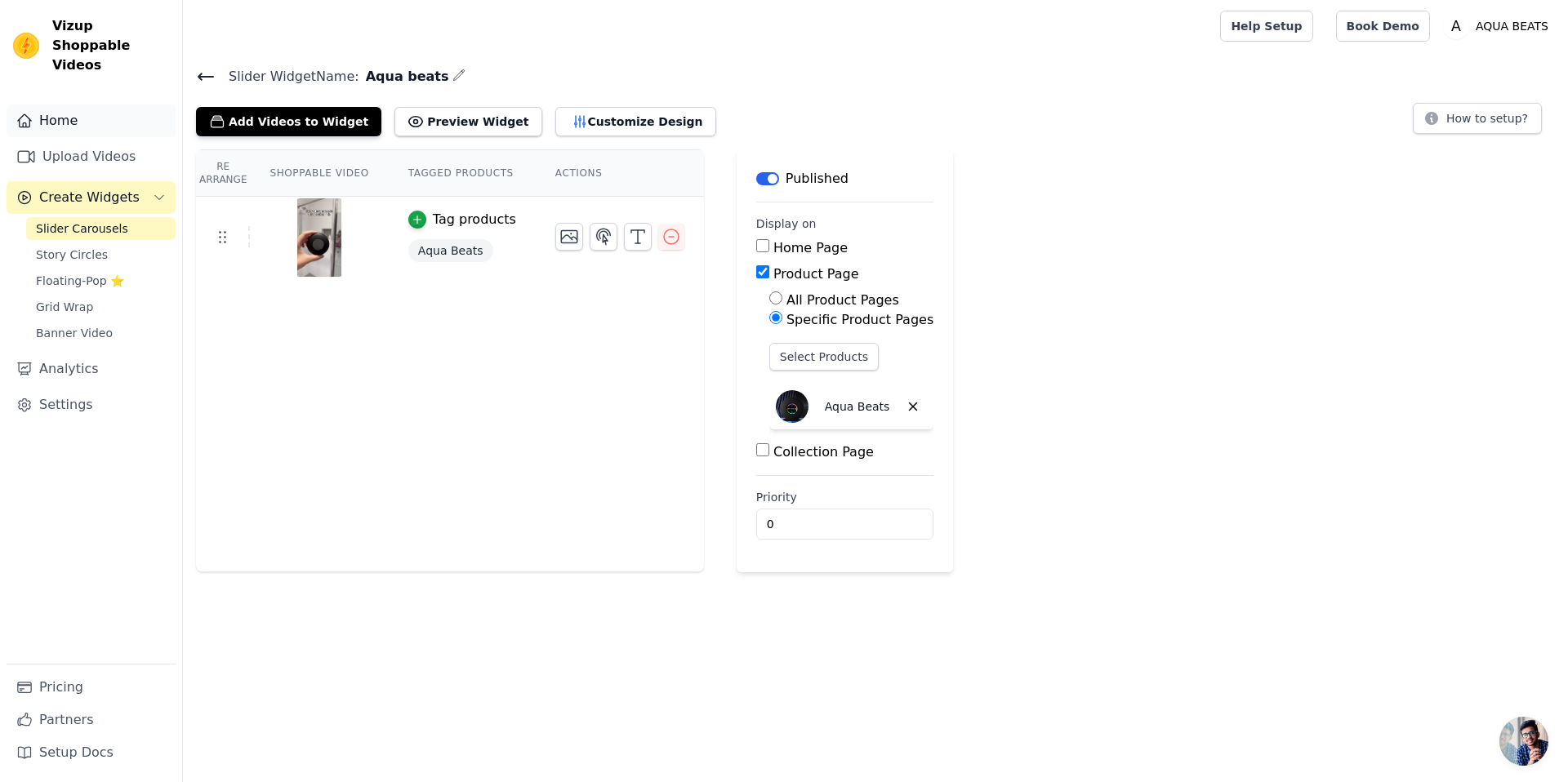
click at [96, 111] on link "Home" at bounding box center [91, 121] width 169 height 33
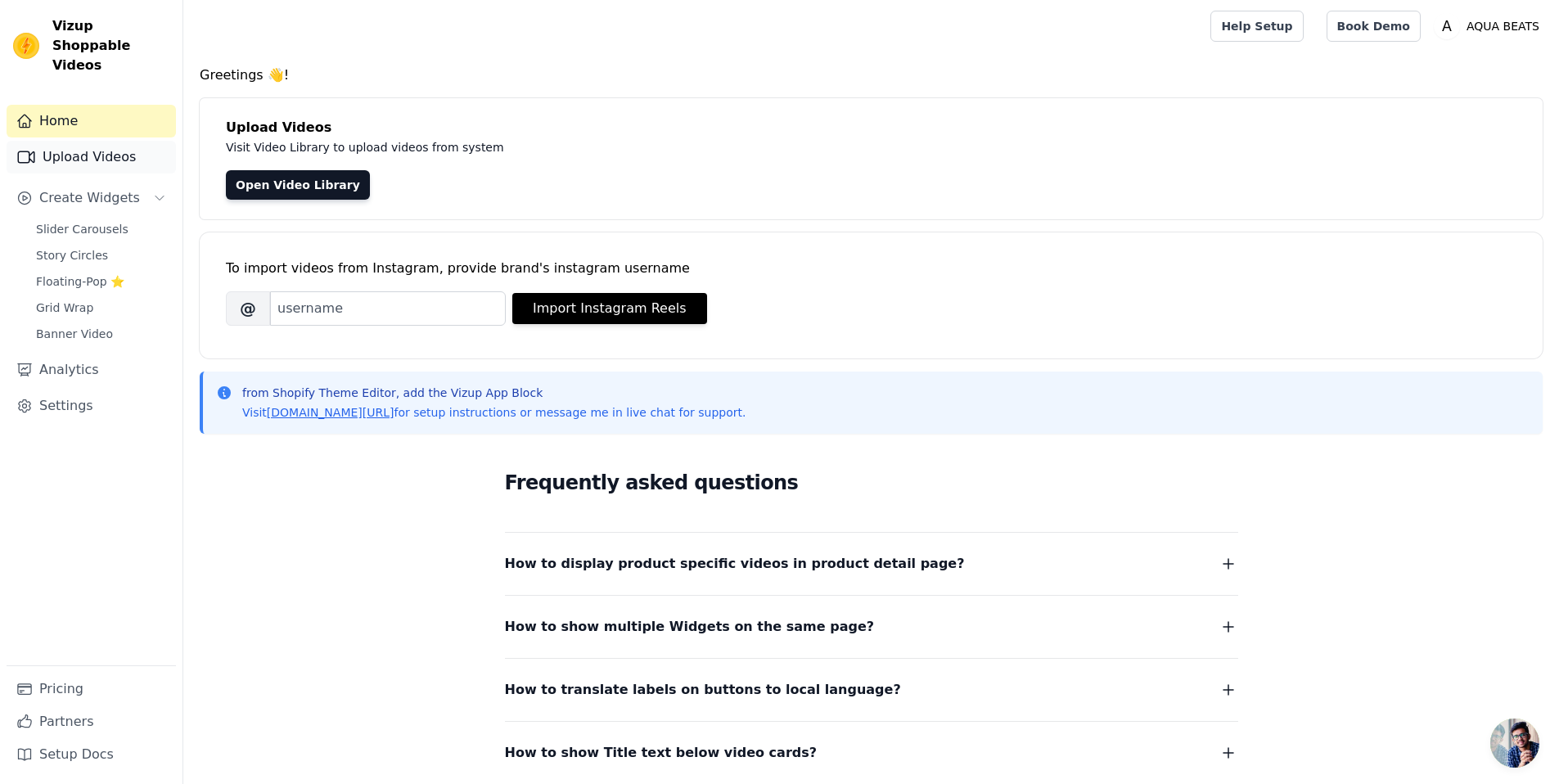
click at [100, 141] on link "Upload Videos" at bounding box center [91, 157] width 170 height 33
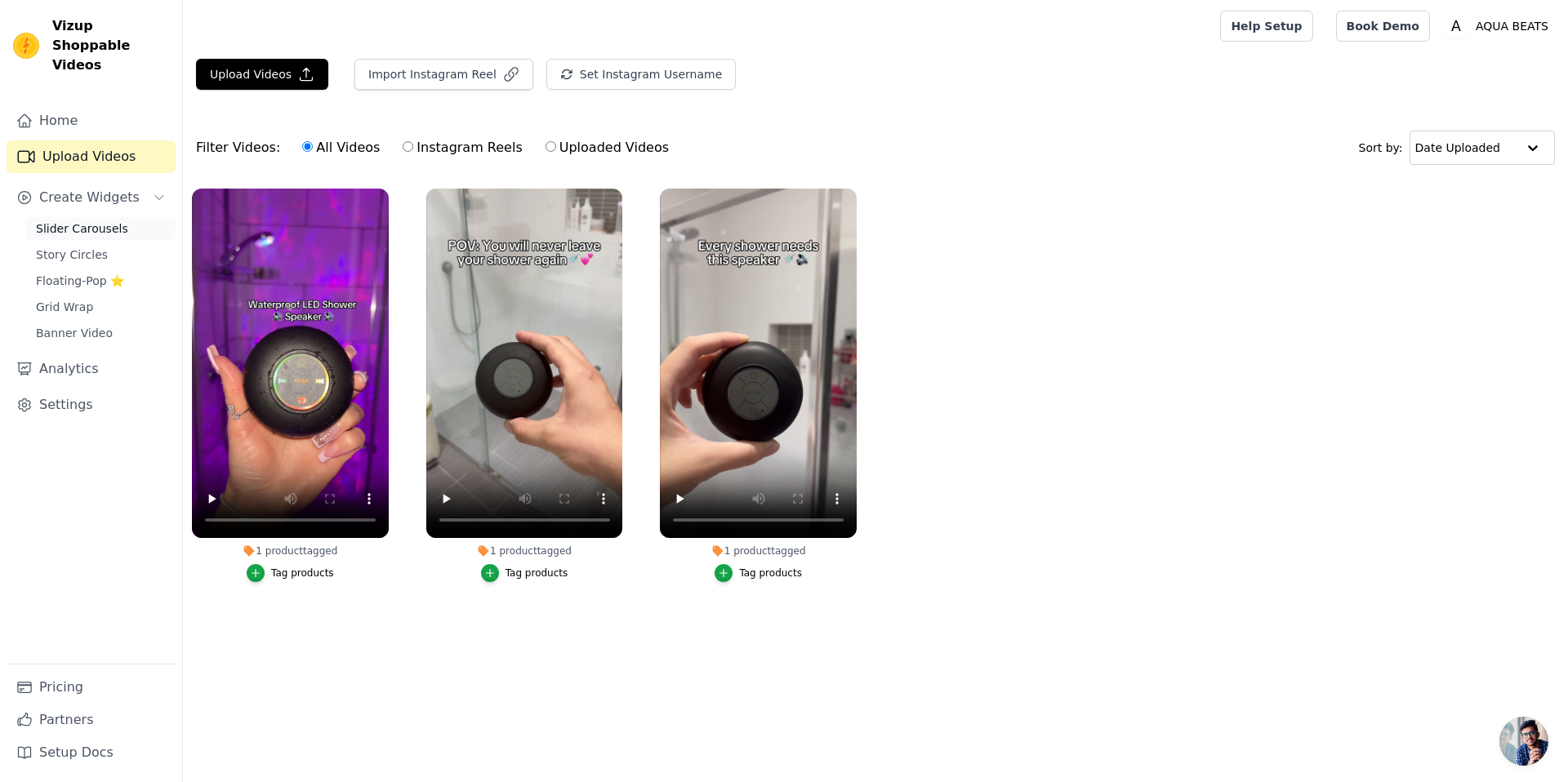
click at [56, 221] on span "Slider Carousels" at bounding box center [82, 229] width 92 height 16
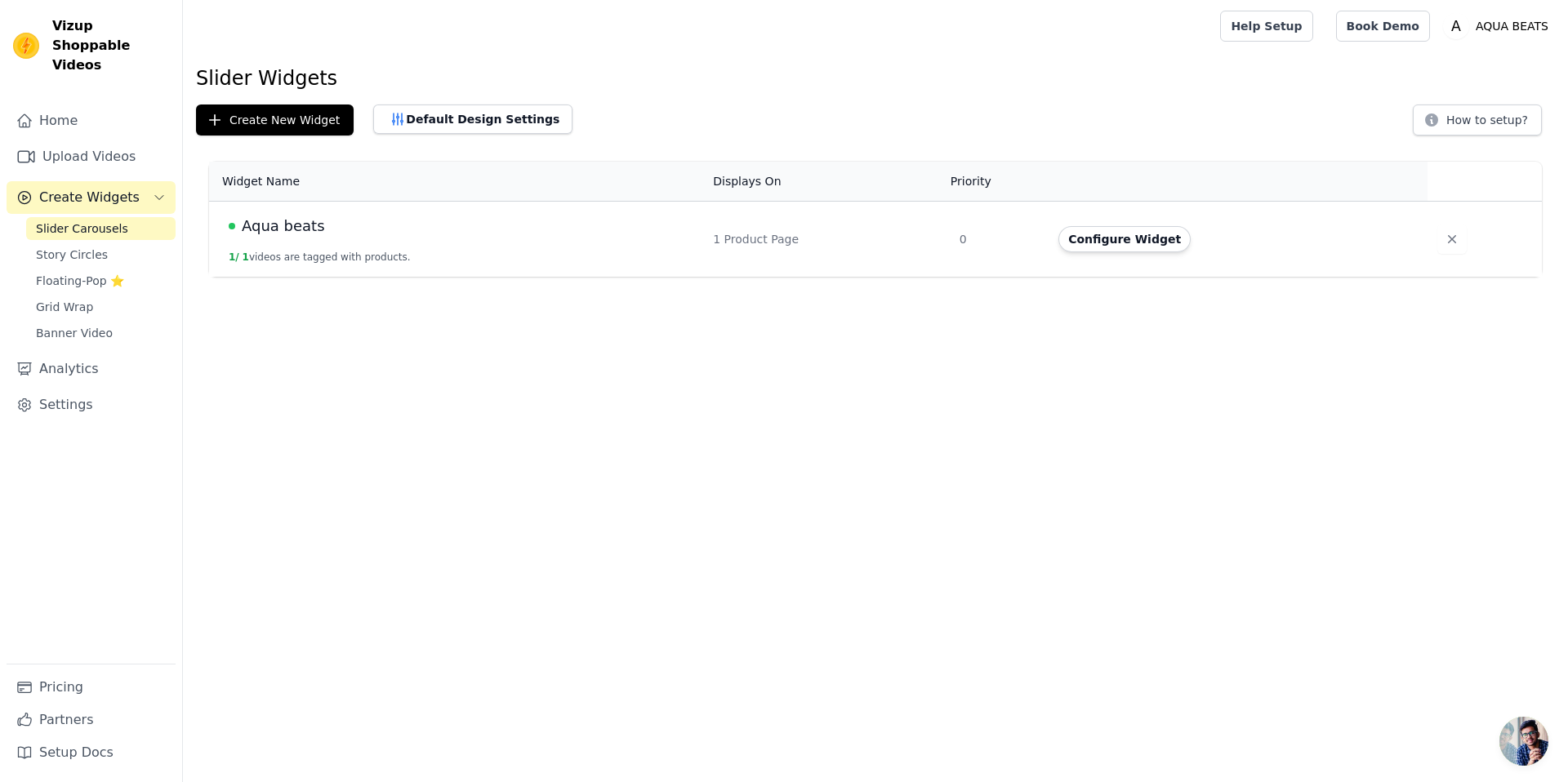
click at [277, 228] on span "Aqua beats" at bounding box center [283, 227] width 83 height 23
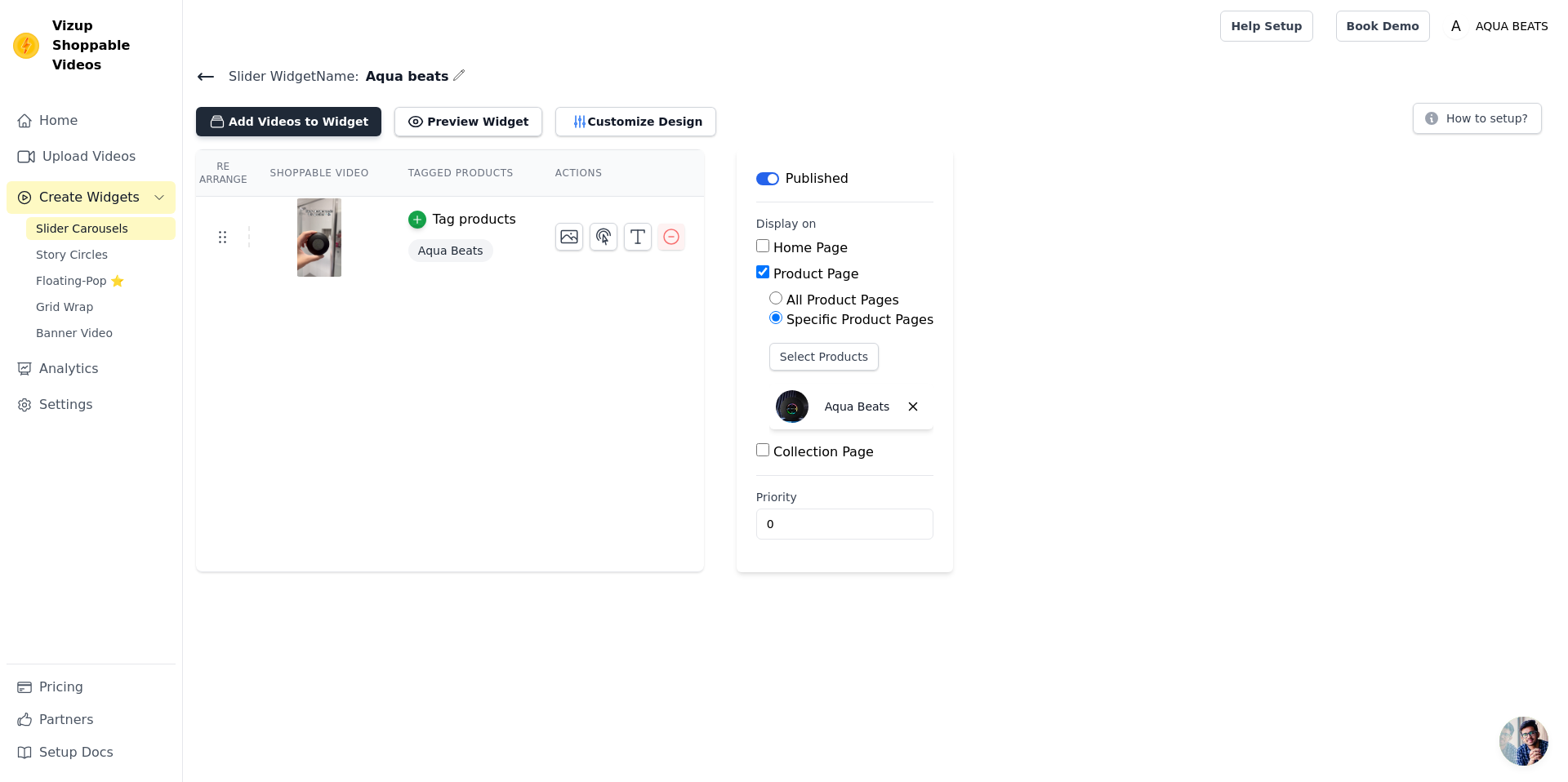
click at [311, 119] on button "Add Videos to Widget" at bounding box center [289, 122] width 186 height 29
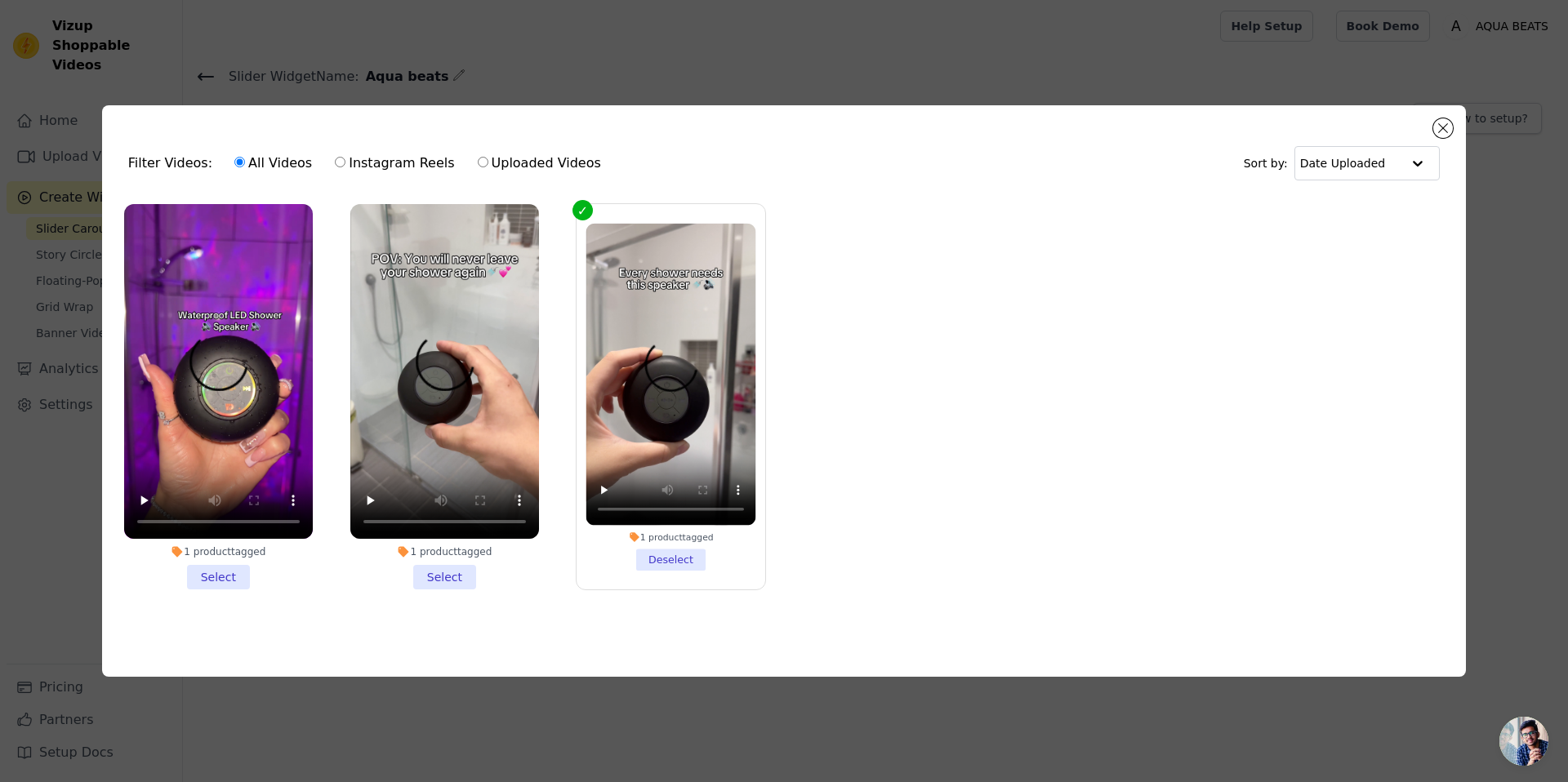
drag, startPoint x: 450, startPoint y: 564, endPoint x: 439, endPoint y: 567, distance: 11.4
click at [449, 564] on li "1 product tagged Select" at bounding box center [444, 398] width 189 height 386
click at [0, 0] on input "1 product tagged Select" at bounding box center [0, 0] width 0 height 0
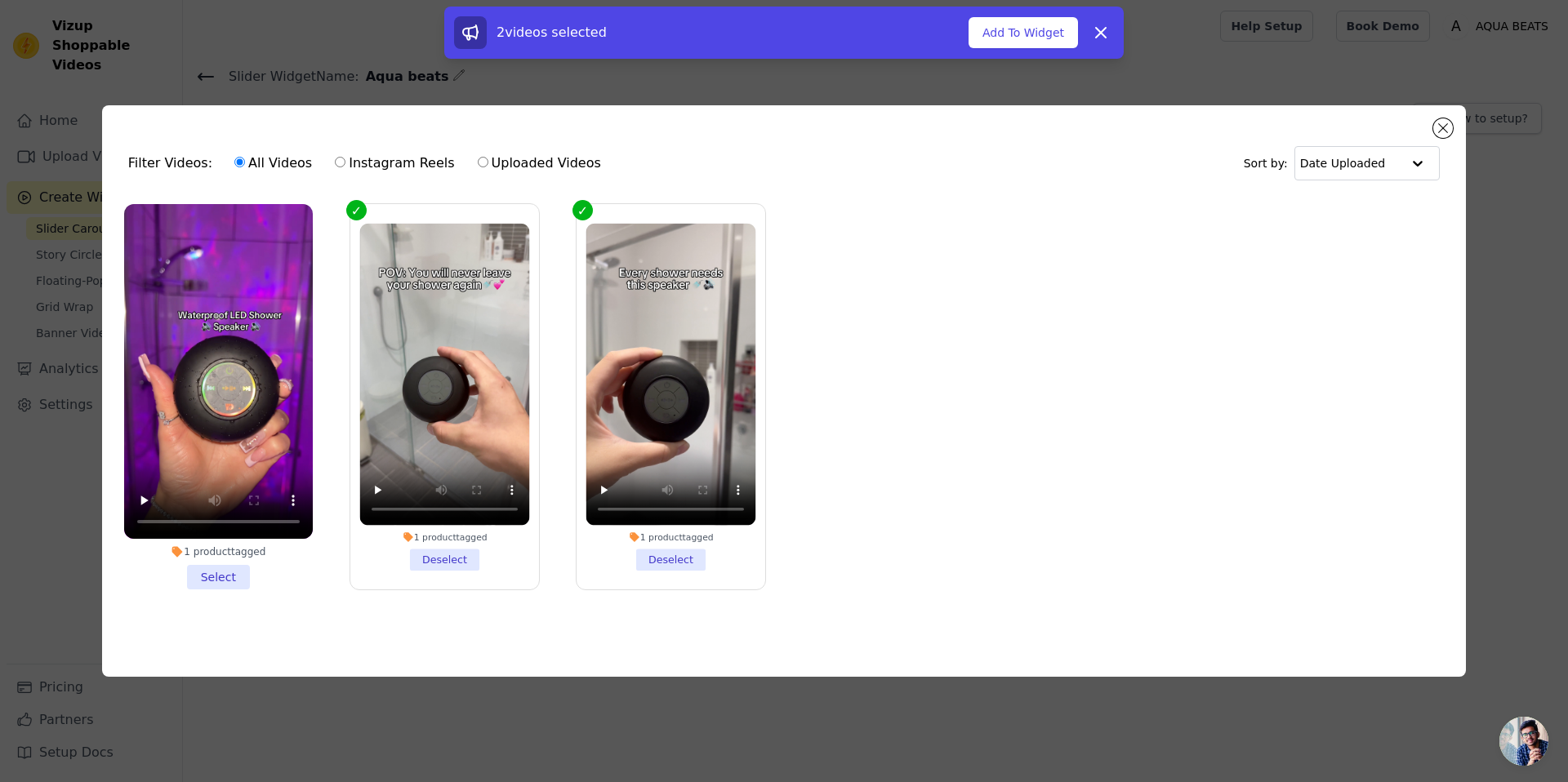
click at [210, 569] on li "1 product tagged Select" at bounding box center [219, 398] width 189 height 386
click at [0, 0] on input "1 product tagged Select" at bounding box center [0, 0] width 0 height 0
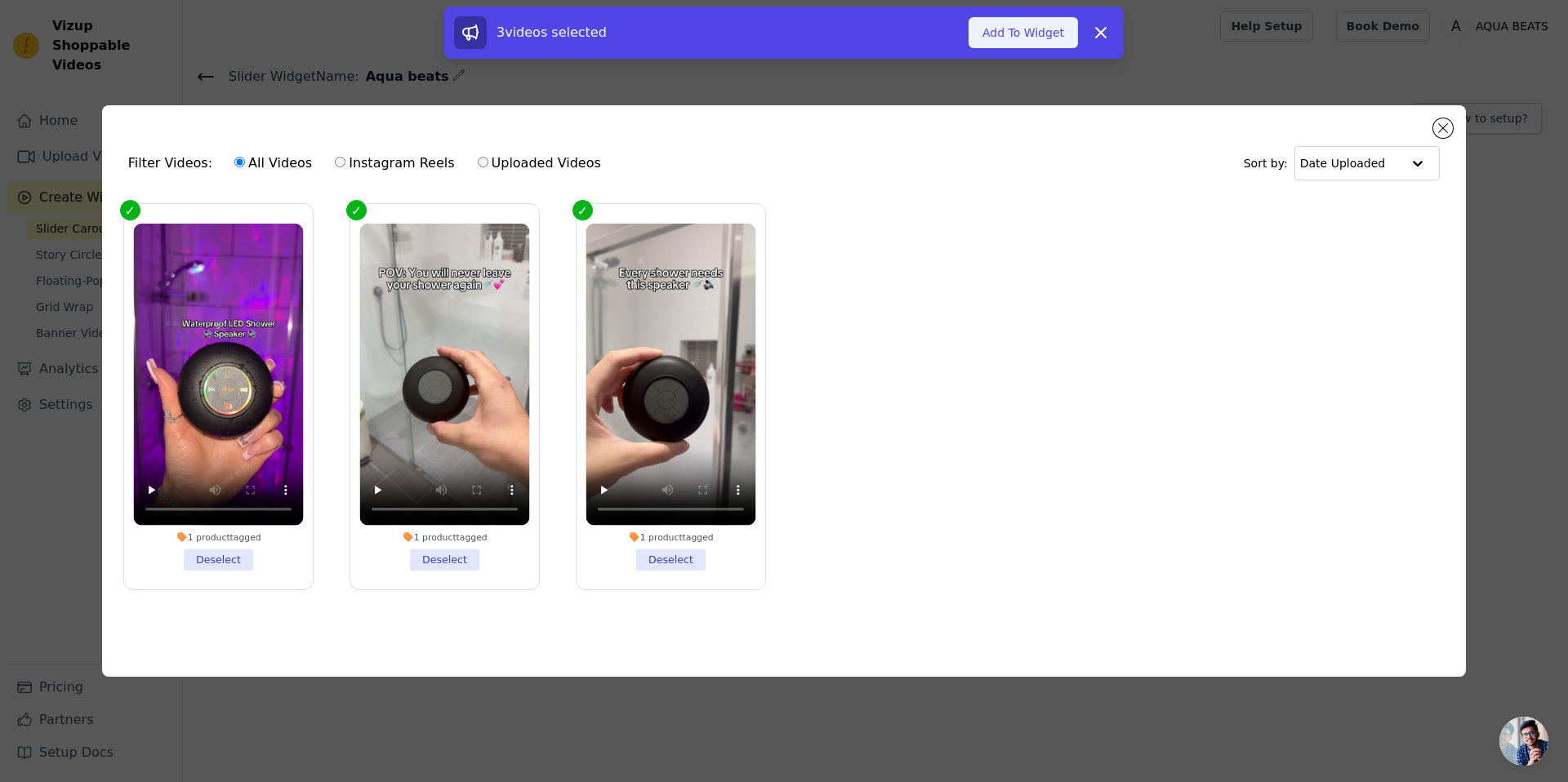
click at [1039, 28] on button "Add To Widget" at bounding box center [1024, 33] width 110 height 31
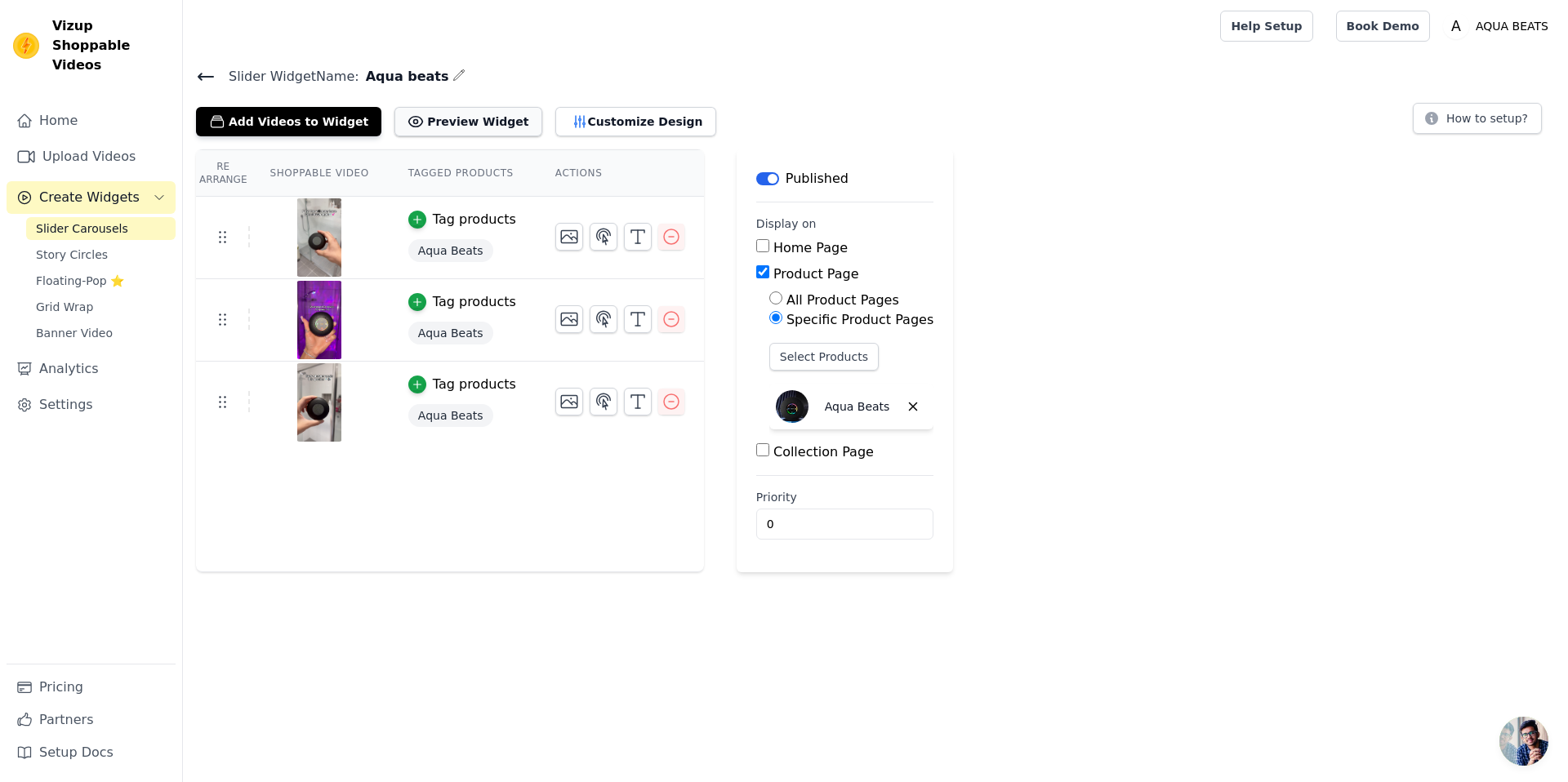
click at [432, 119] on button "Preview Widget" at bounding box center [468, 122] width 147 height 29
click at [562, 120] on button "Customize Design" at bounding box center [636, 122] width 161 height 29
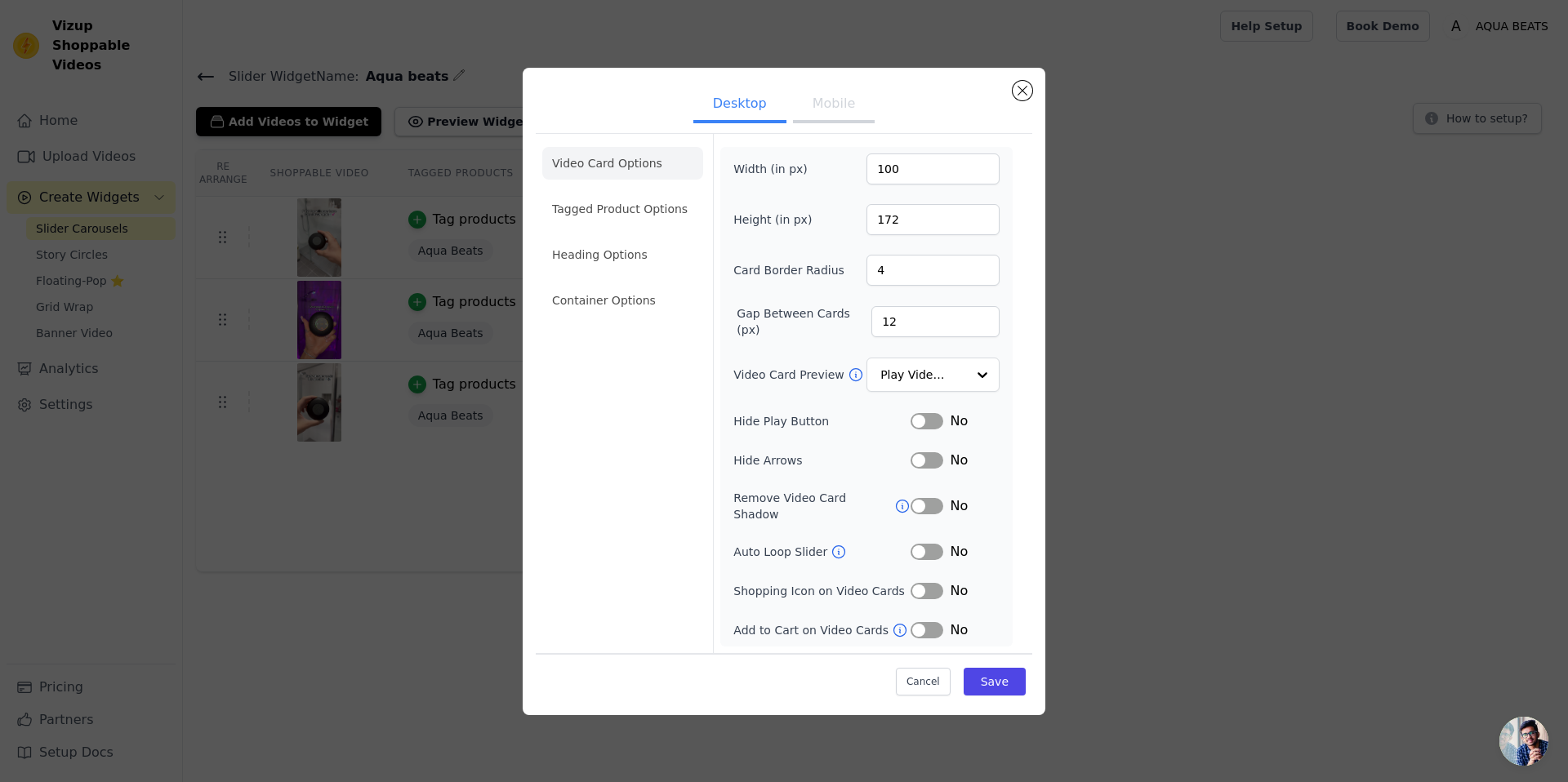
click at [836, 113] on button "Mobile" at bounding box center [834, 106] width 82 height 36
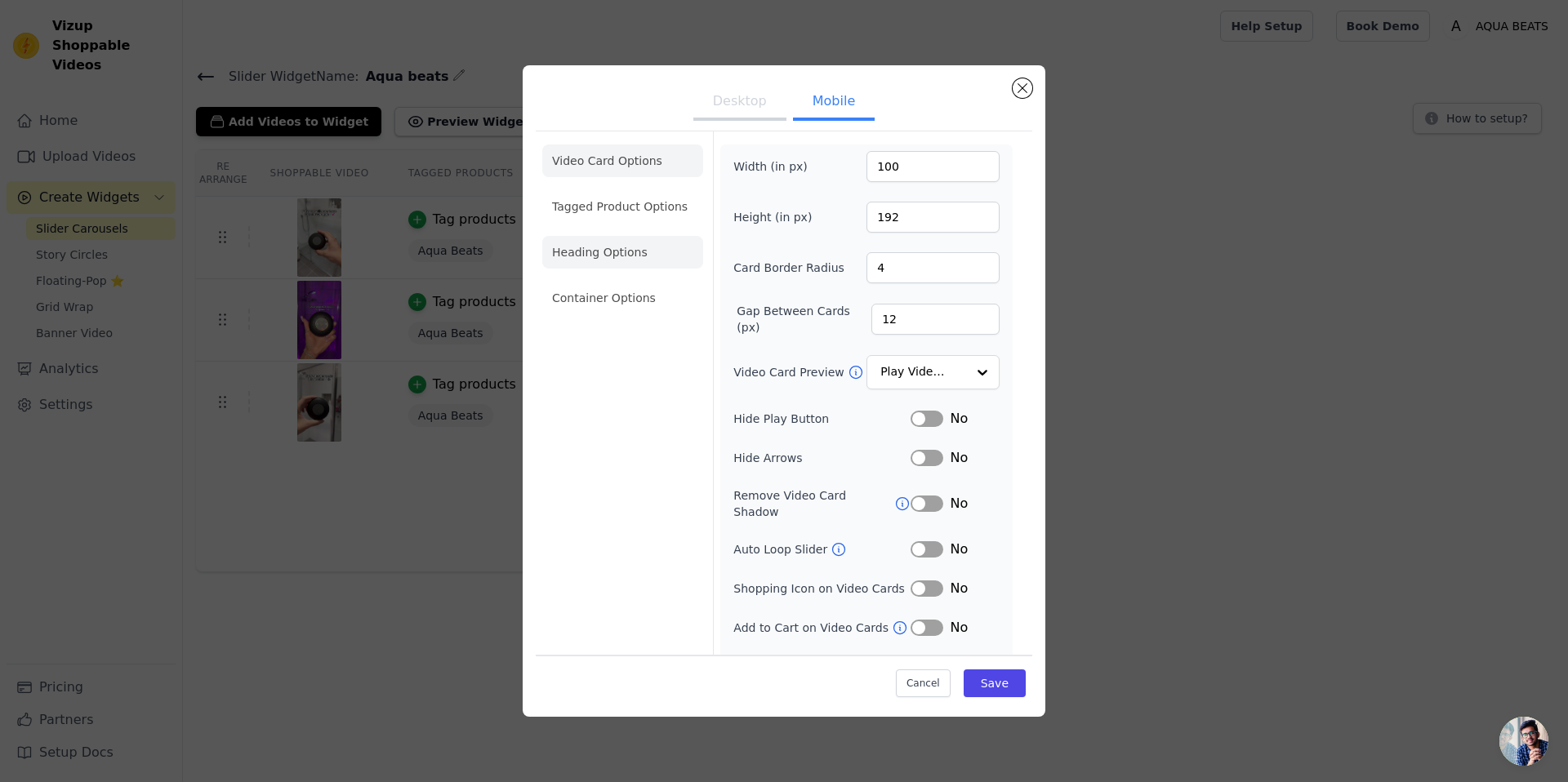
click at [573, 248] on li "Heading Options" at bounding box center [623, 252] width 161 height 33
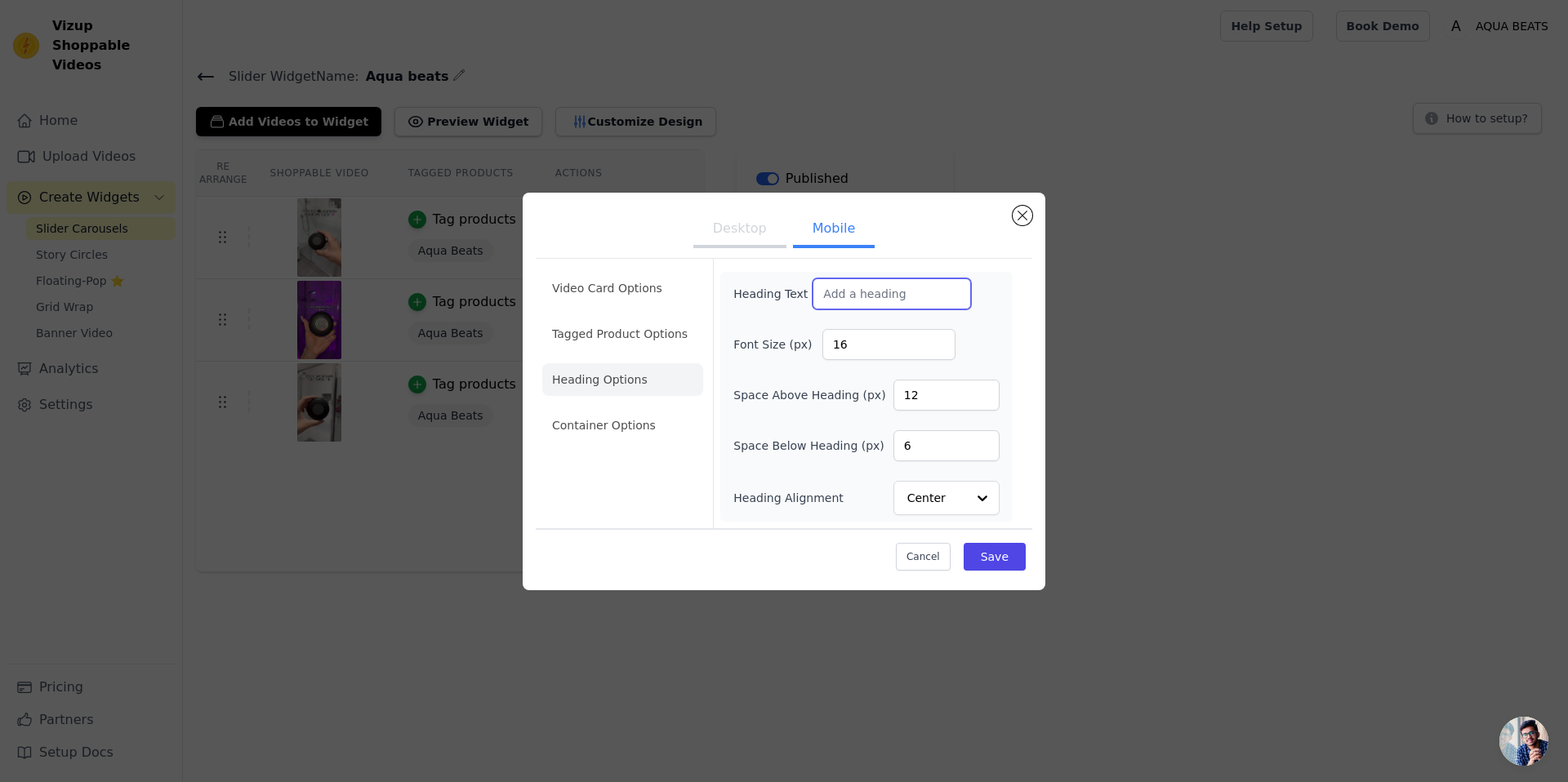
click at [831, 292] on input "Heading Text" at bounding box center [892, 294] width 159 height 31
click at [954, 498] on input "Heading Alignment" at bounding box center [937, 498] width 57 height 33
click at [935, 451] on div "Left" at bounding box center [944, 459] width 101 height 34
click at [888, 295] on input "The perfect" at bounding box center [892, 294] width 159 height 31
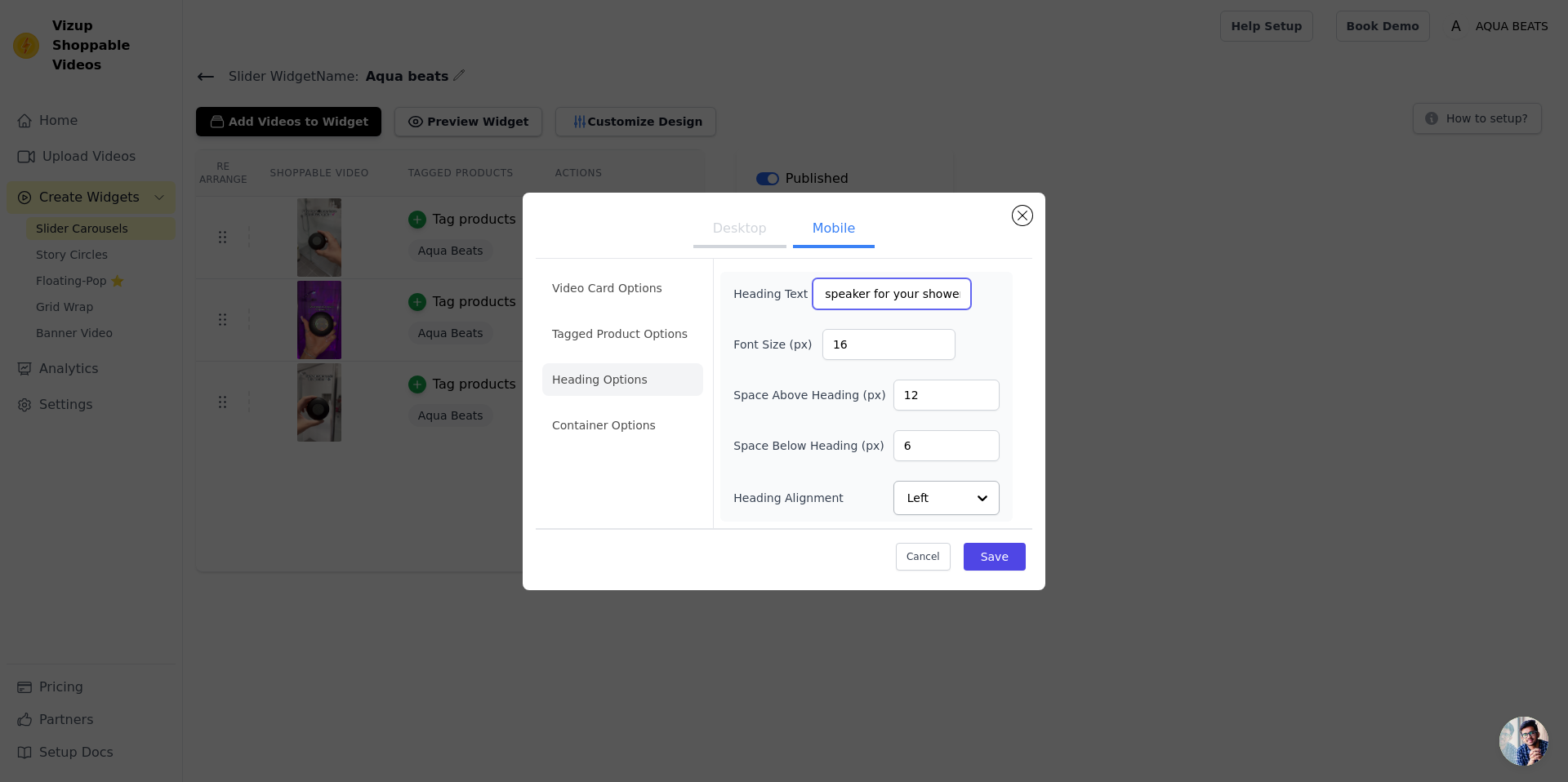
click at [887, 294] on input "The perfect speaker for your shower" at bounding box center [892, 294] width 159 height 31
click at [943, 294] on input "The perfect speaker for shower" at bounding box center [892, 294] width 159 height 31
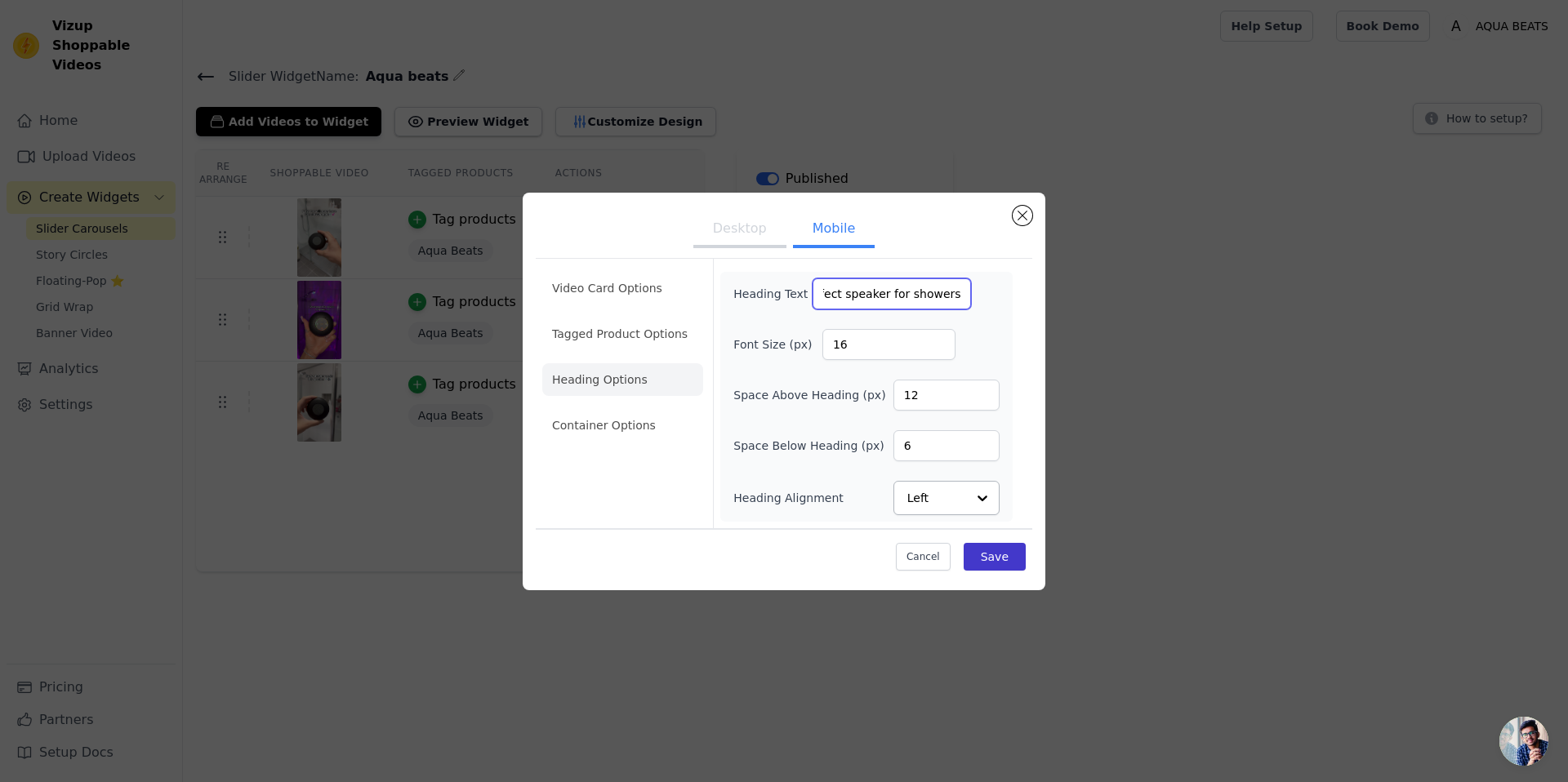
type input "The perfect speaker for showers"
click at [1004, 555] on button "Save" at bounding box center [995, 557] width 62 height 28
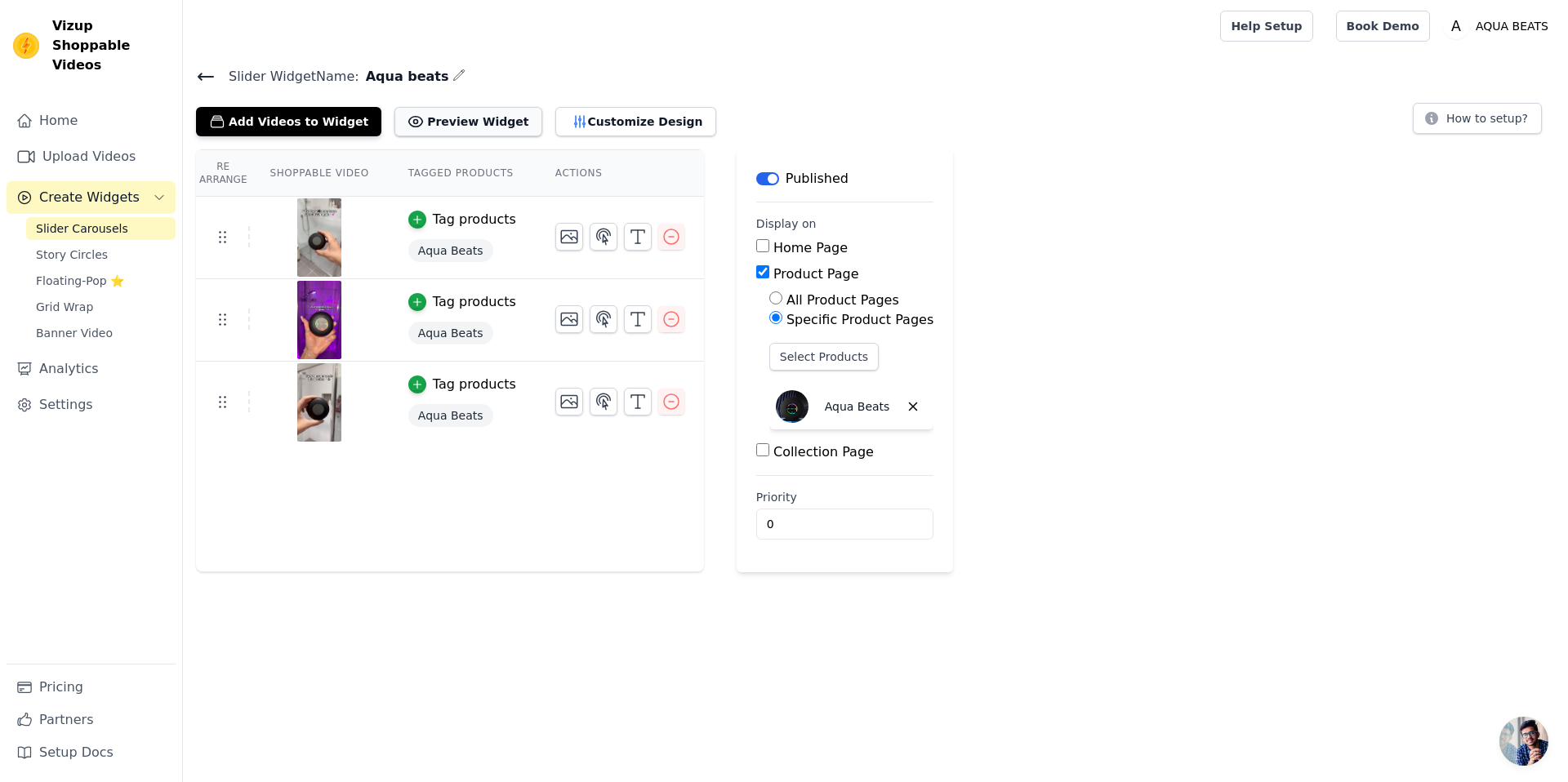
click at [471, 120] on button "Preview Widget" at bounding box center [468, 122] width 147 height 29
